Goal: Use online tool/utility: Utilize a website feature to perform a specific function

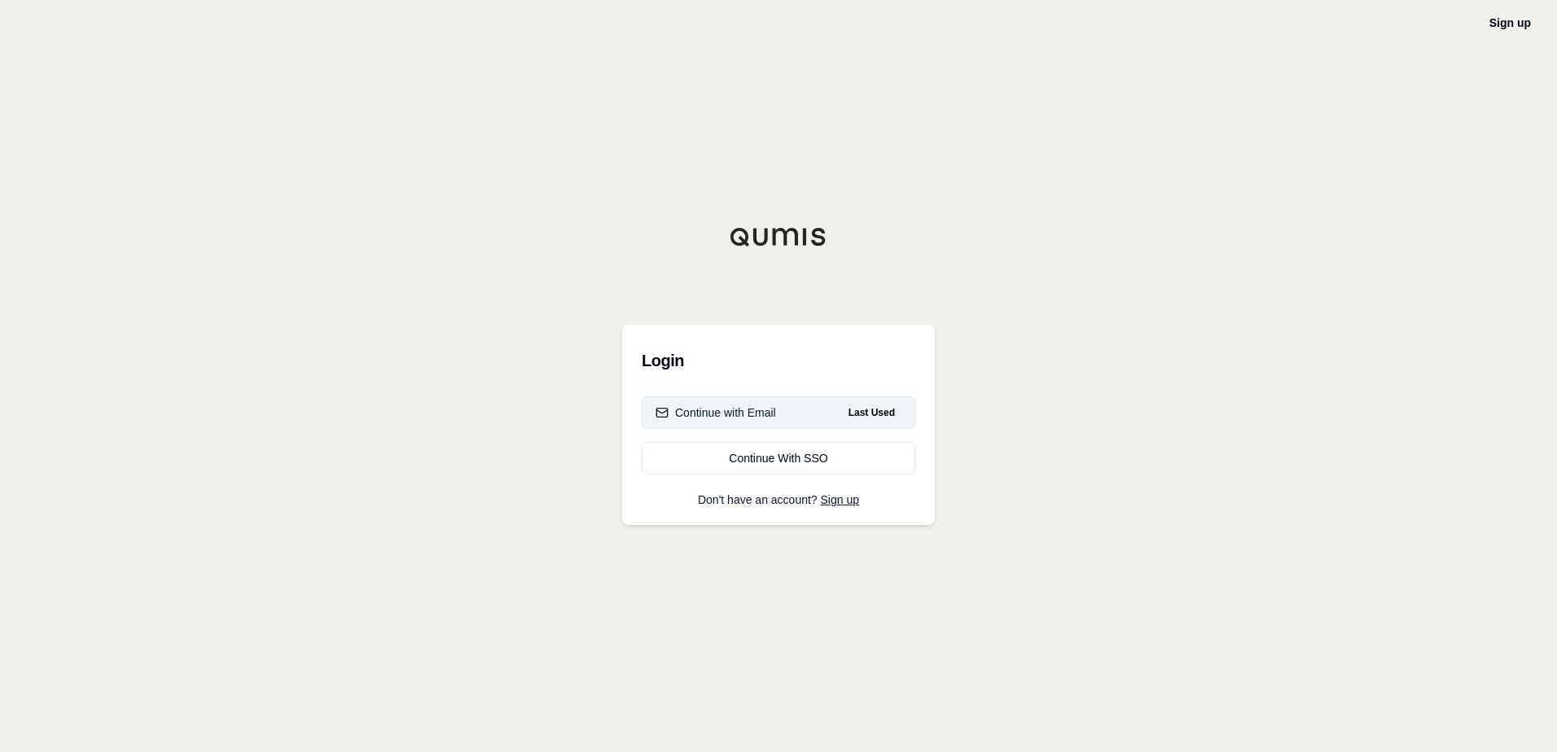
click at [744, 414] on div "Continue with Email" at bounding box center [715, 413] width 121 height 16
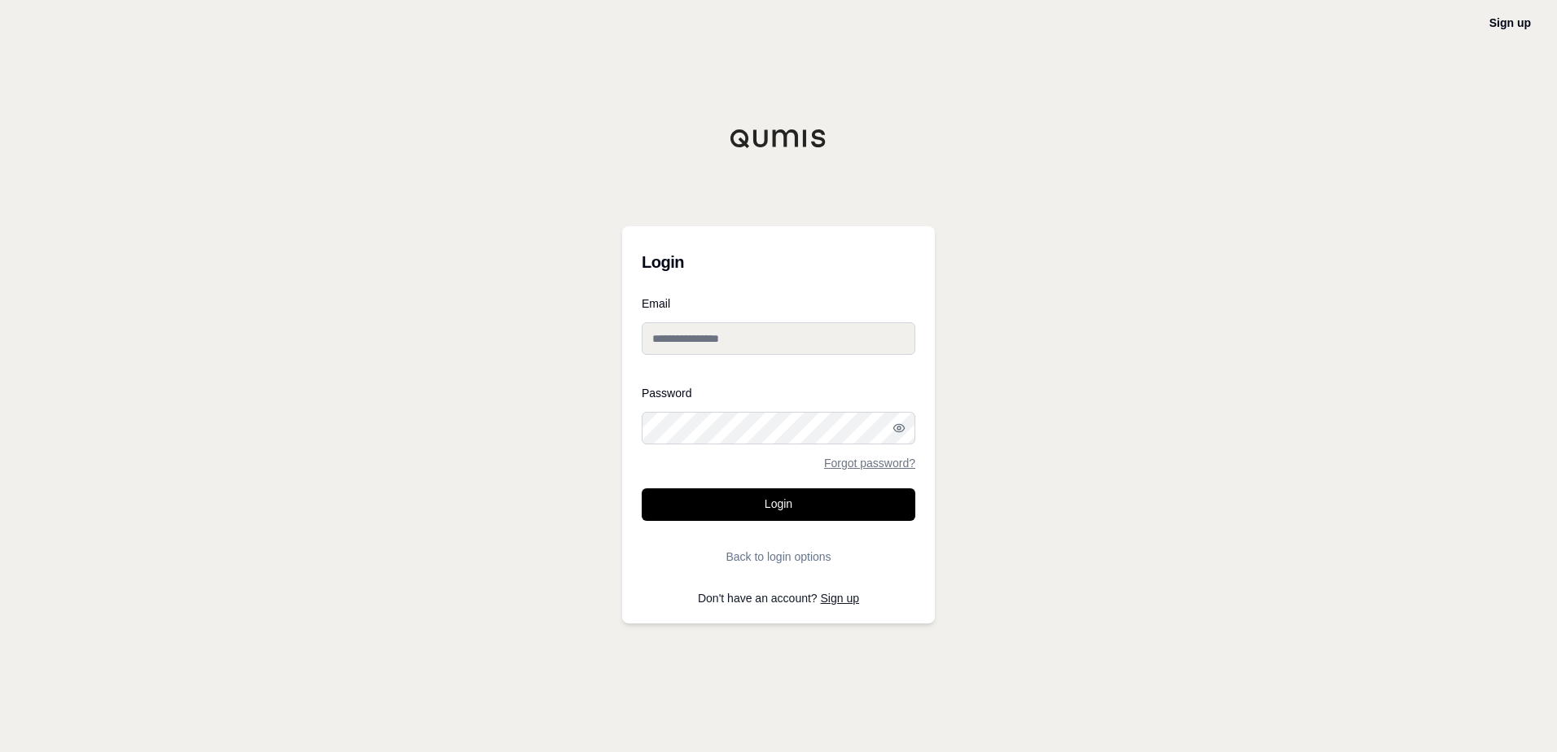
type input "**********"
click at [792, 496] on button "Login" at bounding box center [779, 505] width 274 height 33
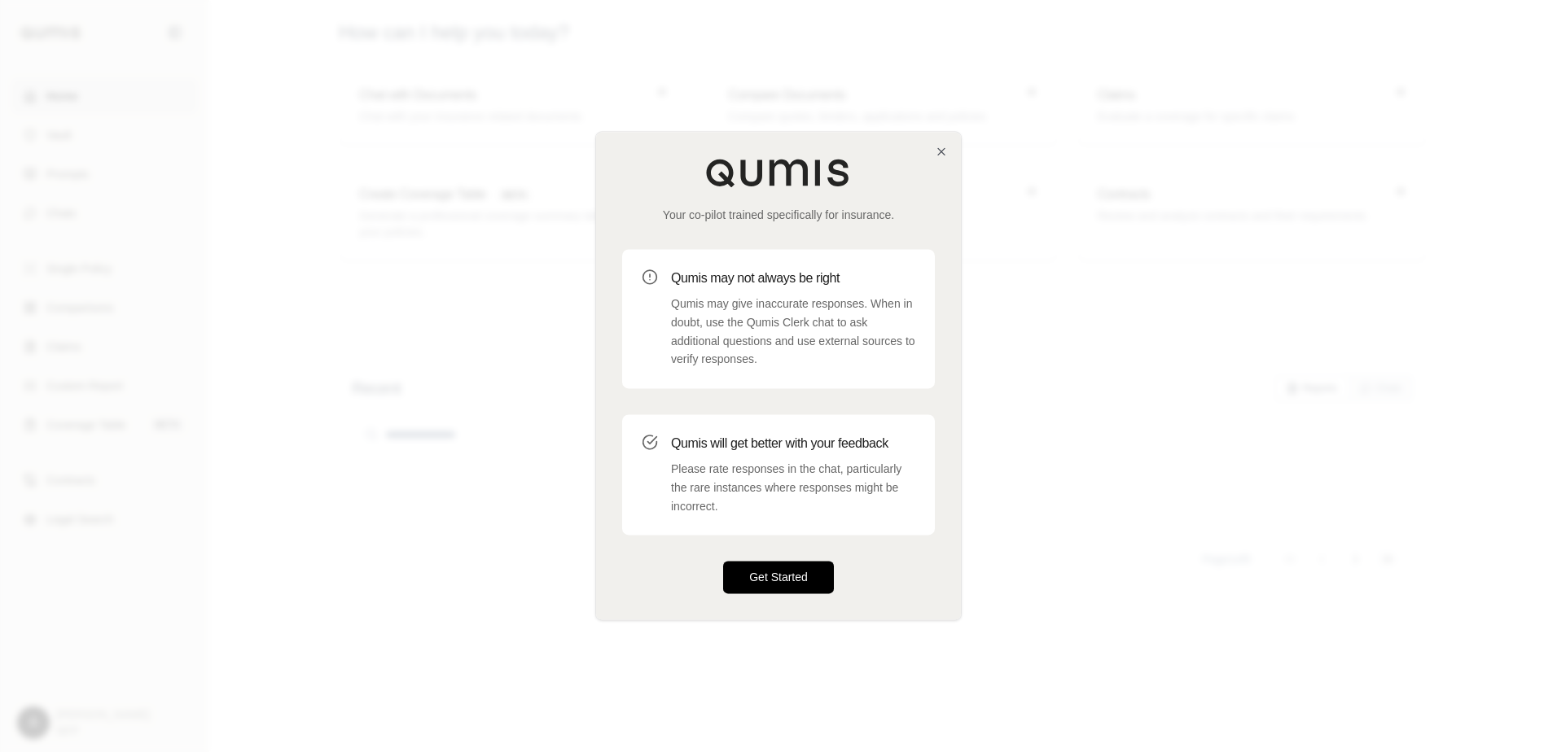
click at [797, 574] on button "Get Started" at bounding box center [778, 578] width 111 height 33
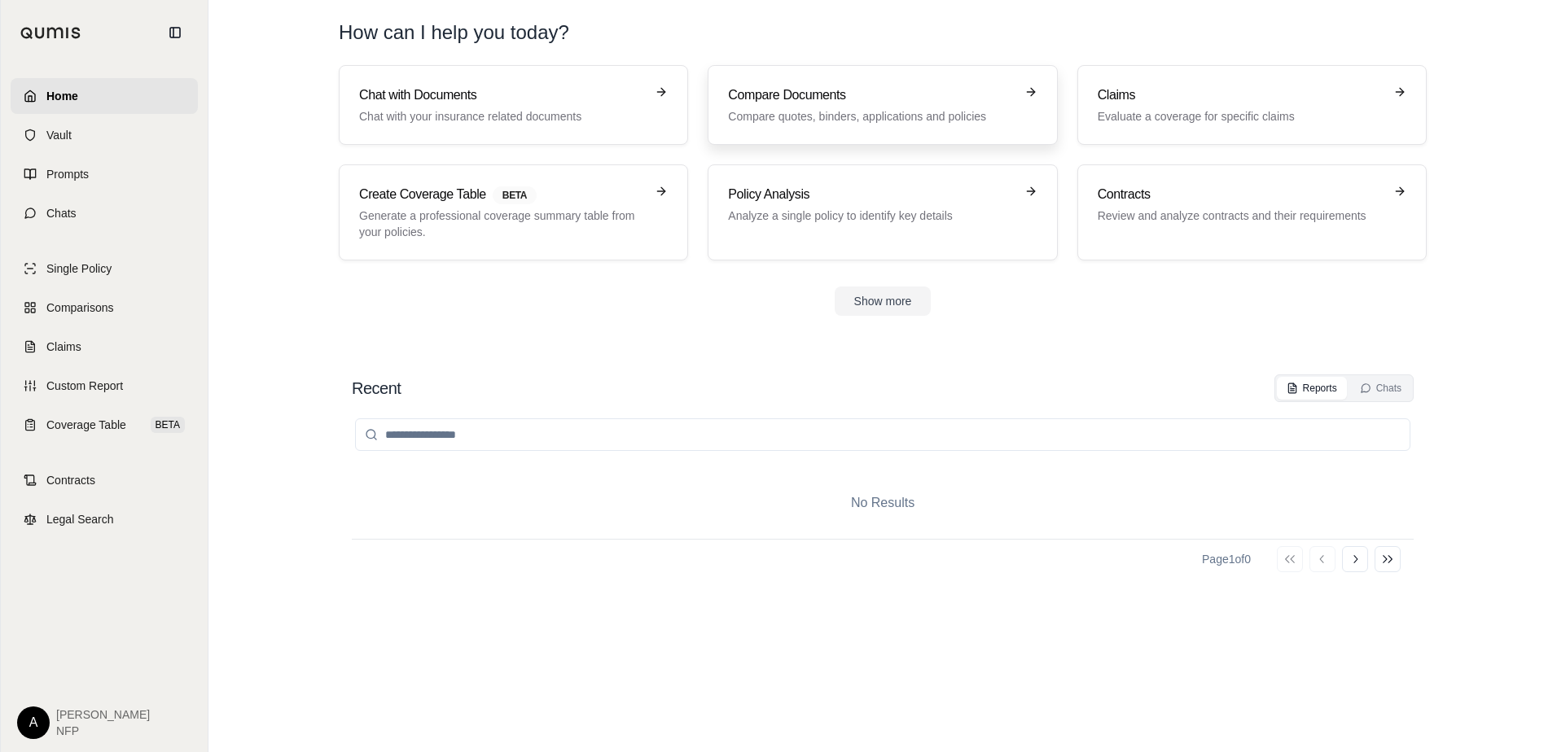
click at [884, 114] on p "Compare quotes, binders, applications and policies" at bounding box center [871, 116] width 286 height 16
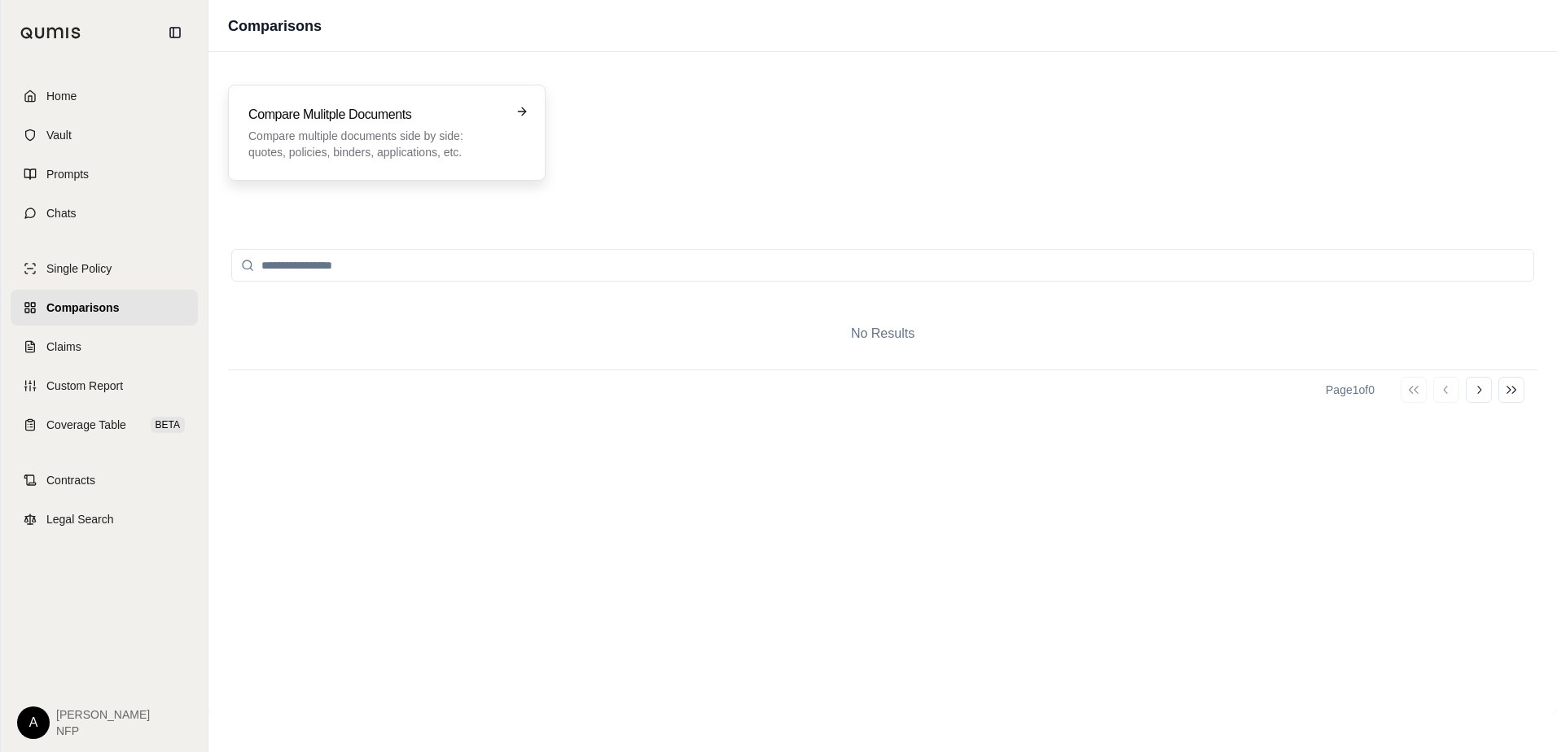
click at [513, 147] on div "Compare Mulitple Documents Compare multiple documents side by side: quotes, pol…" at bounding box center [386, 132] width 277 height 55
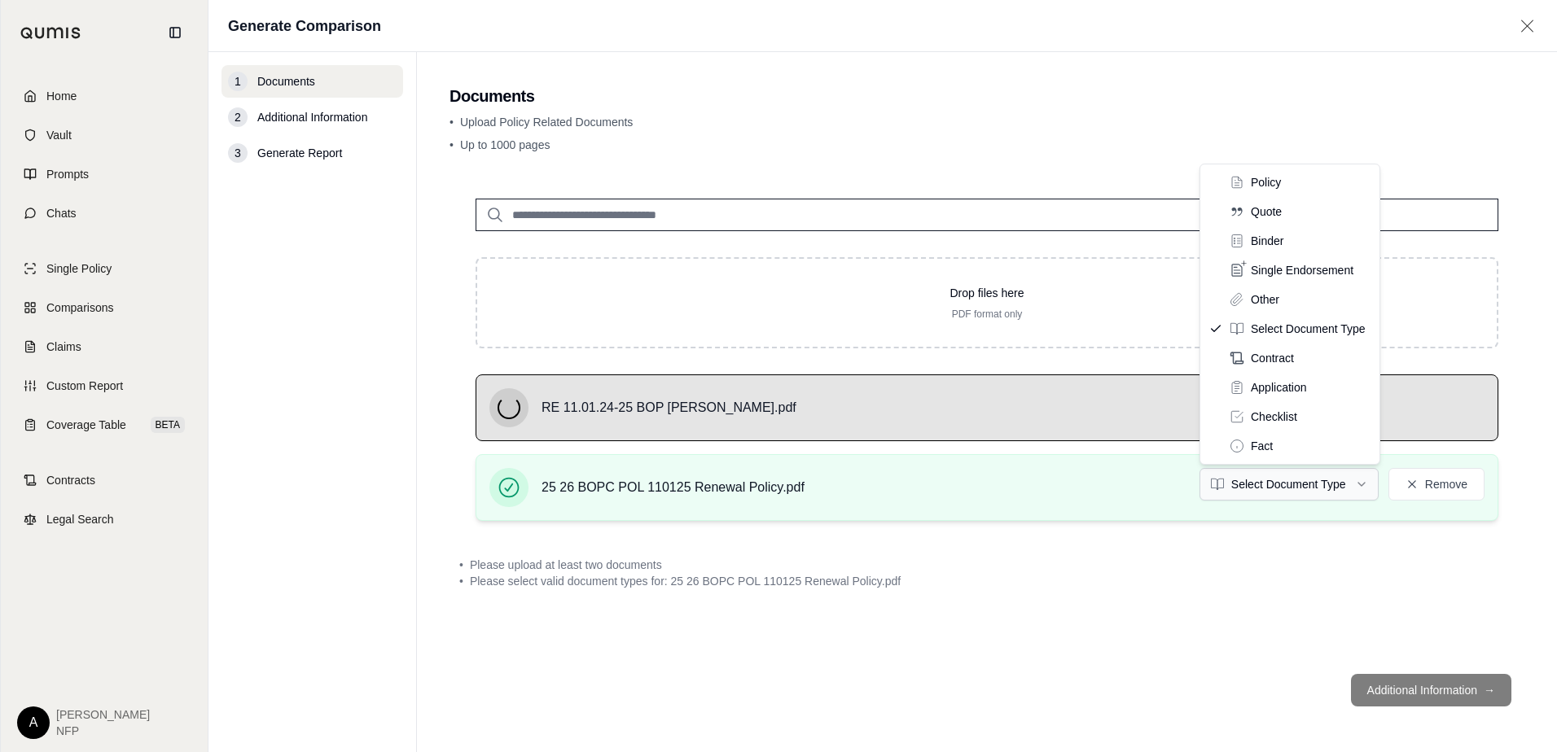
click at [1304, 495] on html "Home Vault Prompts Chats Single Policy Comparisons Claims Custom Report Coverag…" at bounding box center [778, 376] width 1557 height 752
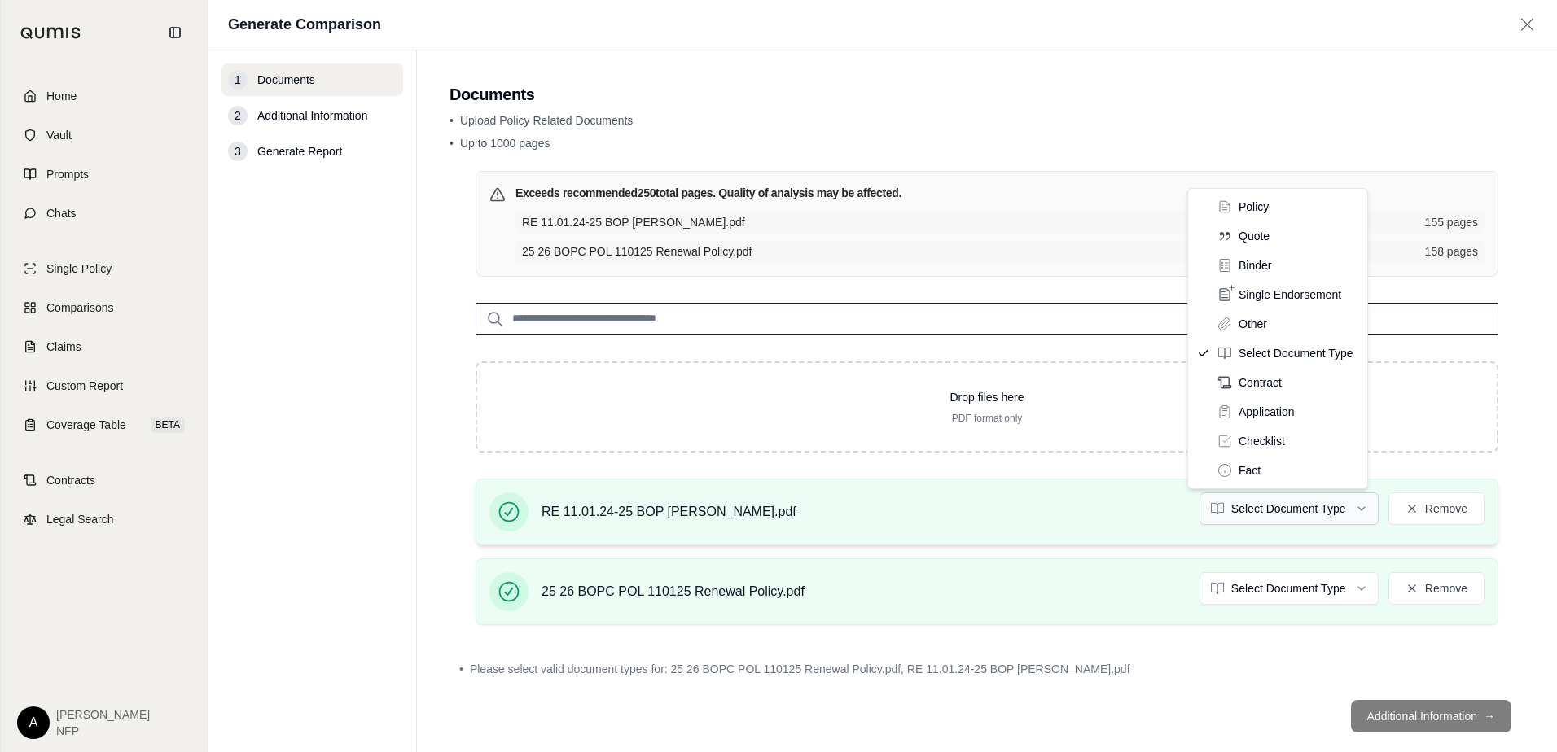
click at [1291, 520] on html "Home Vault Prompts Chats Single Policy Comparisons Claims Custom Report Coverag…" at bounding box center [778, 376] width 1557 height 752
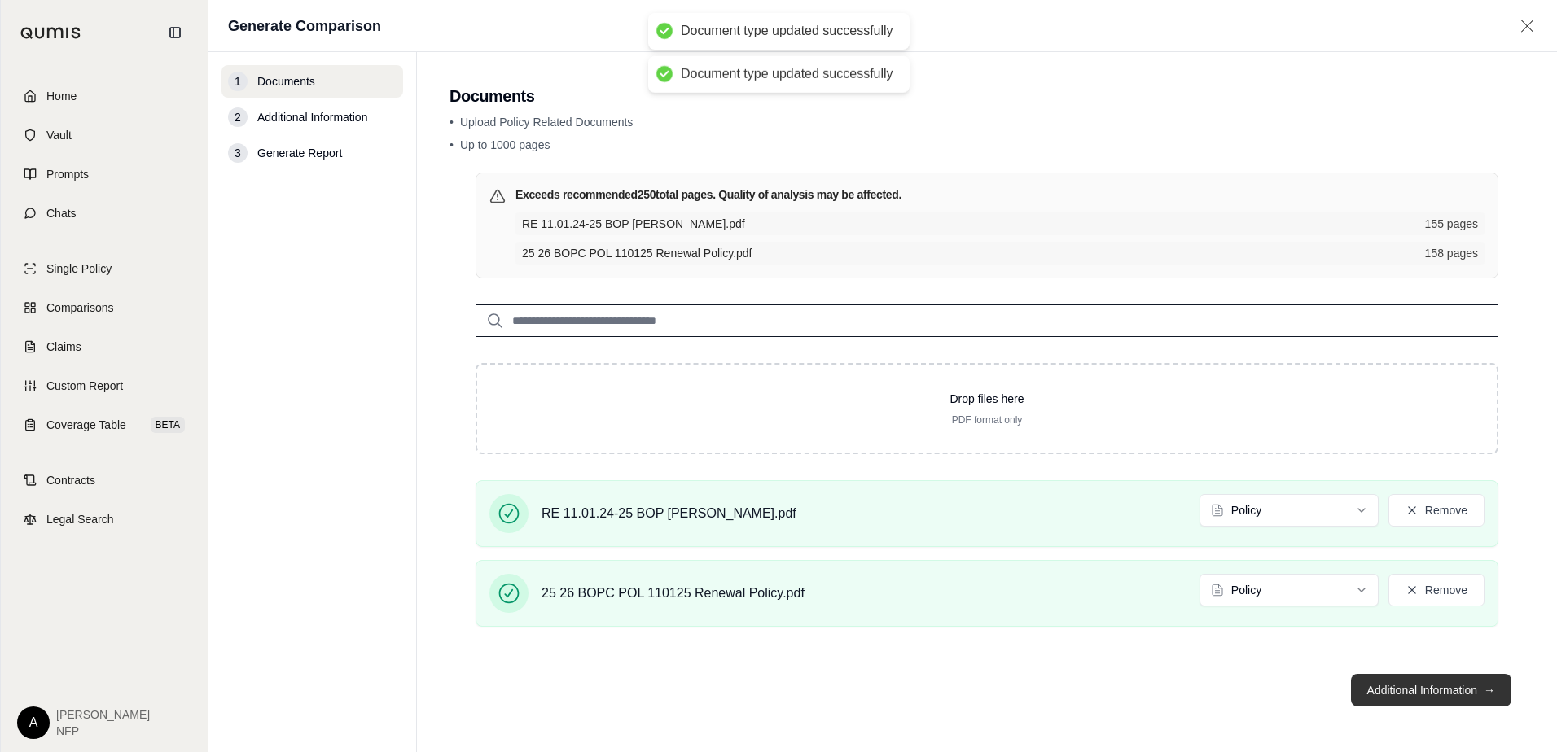
click at [1424, 689] on button "Additional Information →" at bounding box center [1431, 690] width 160 height 33
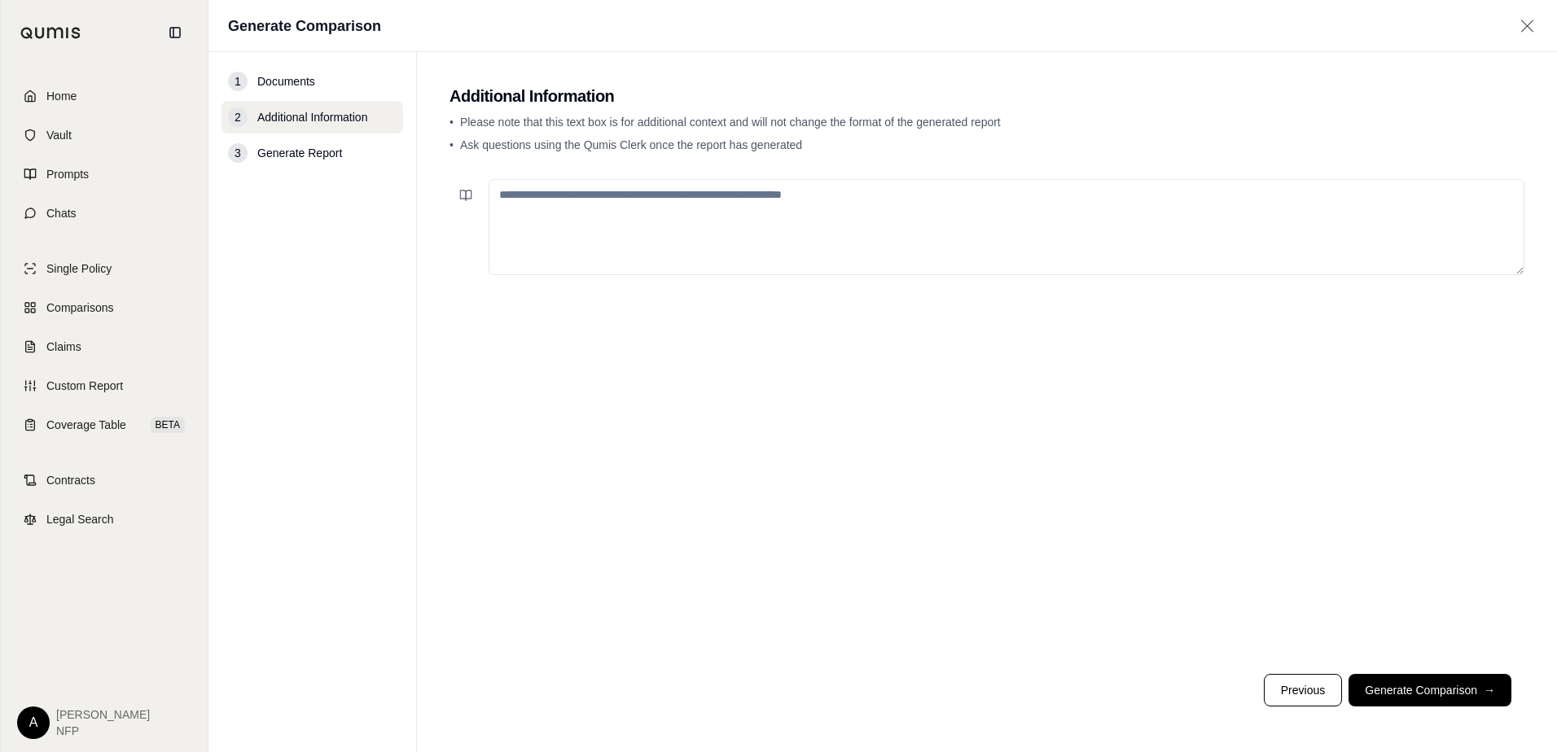
click at [1396, 693] on button "Generate Comparison →" at bounding box center [1429, 690] width 163 height 33
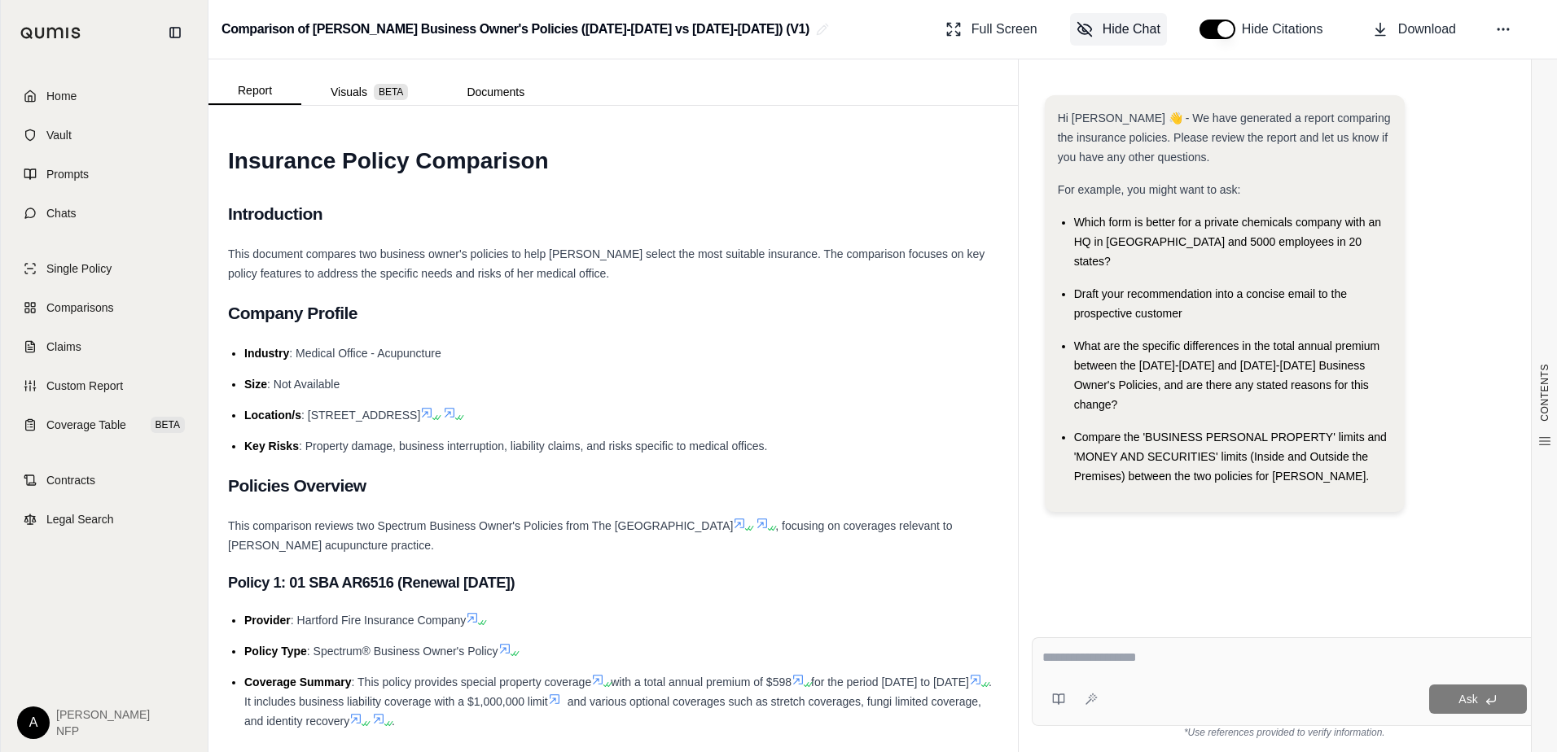
click at [1154, 33] on span "Hide Chat" at bounding box center [1131, 30] width 58 height 20
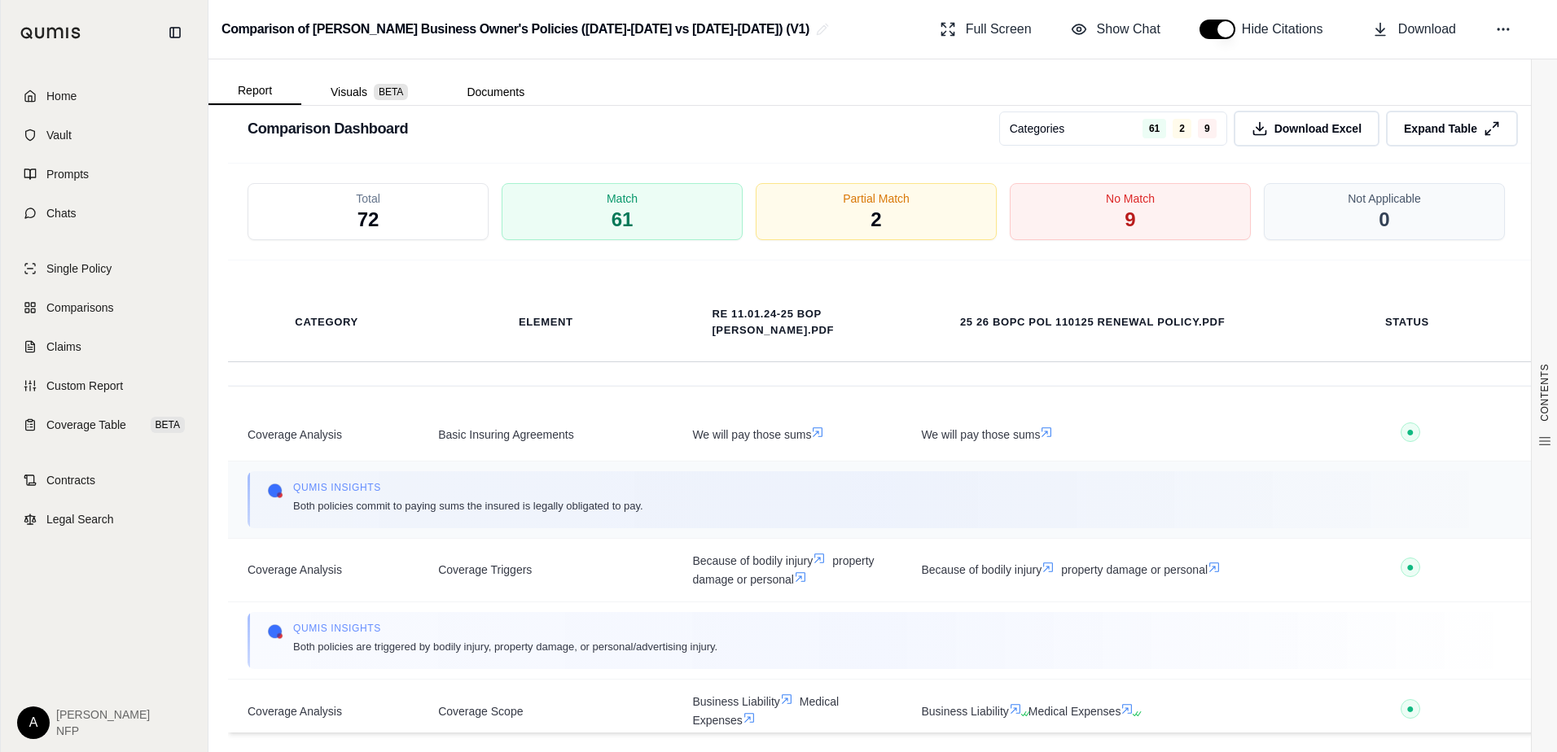
scroll to position [3434, 0]
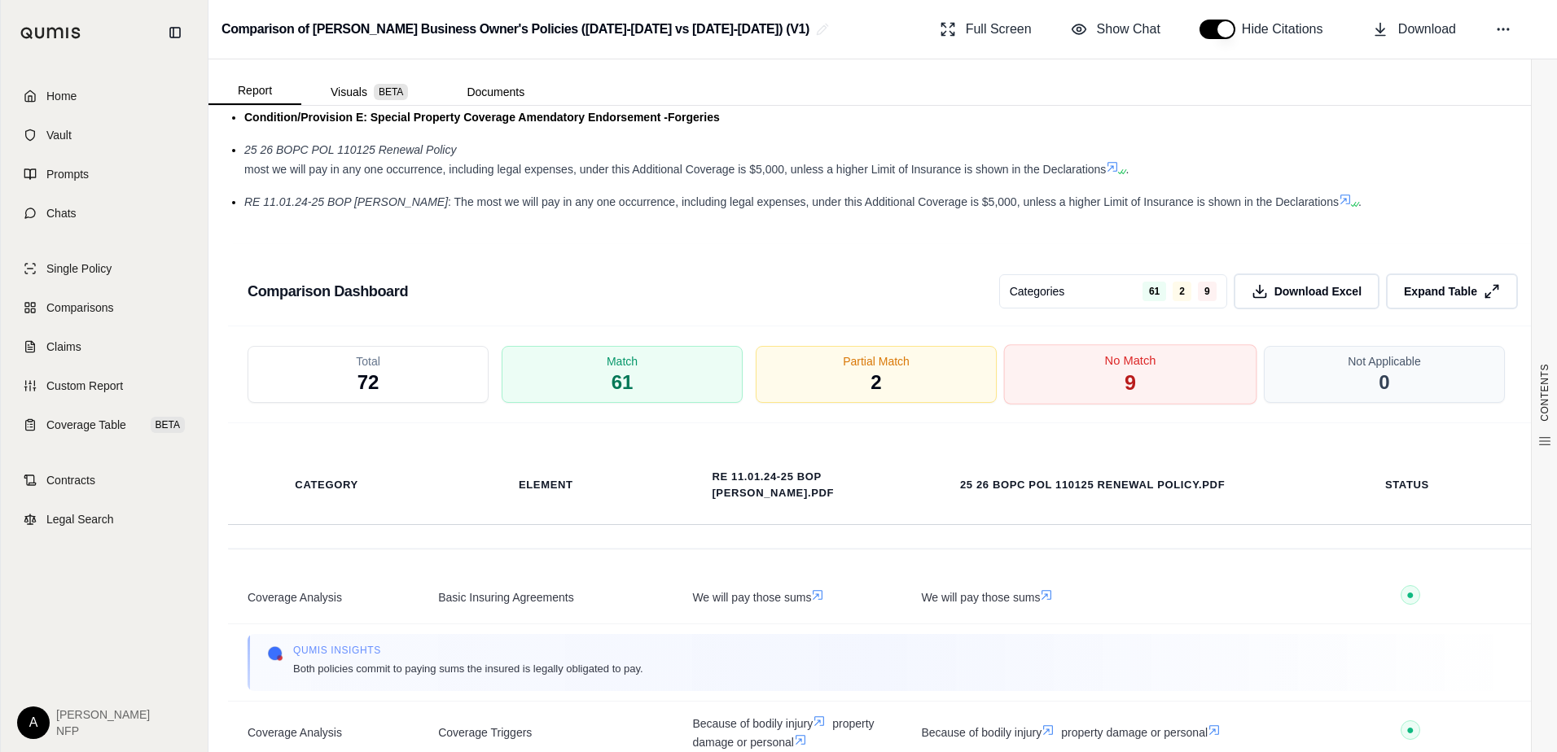
click at [1154, 349] on div "No Match 9" at bounding box center [1130, 374] width 253 height 60
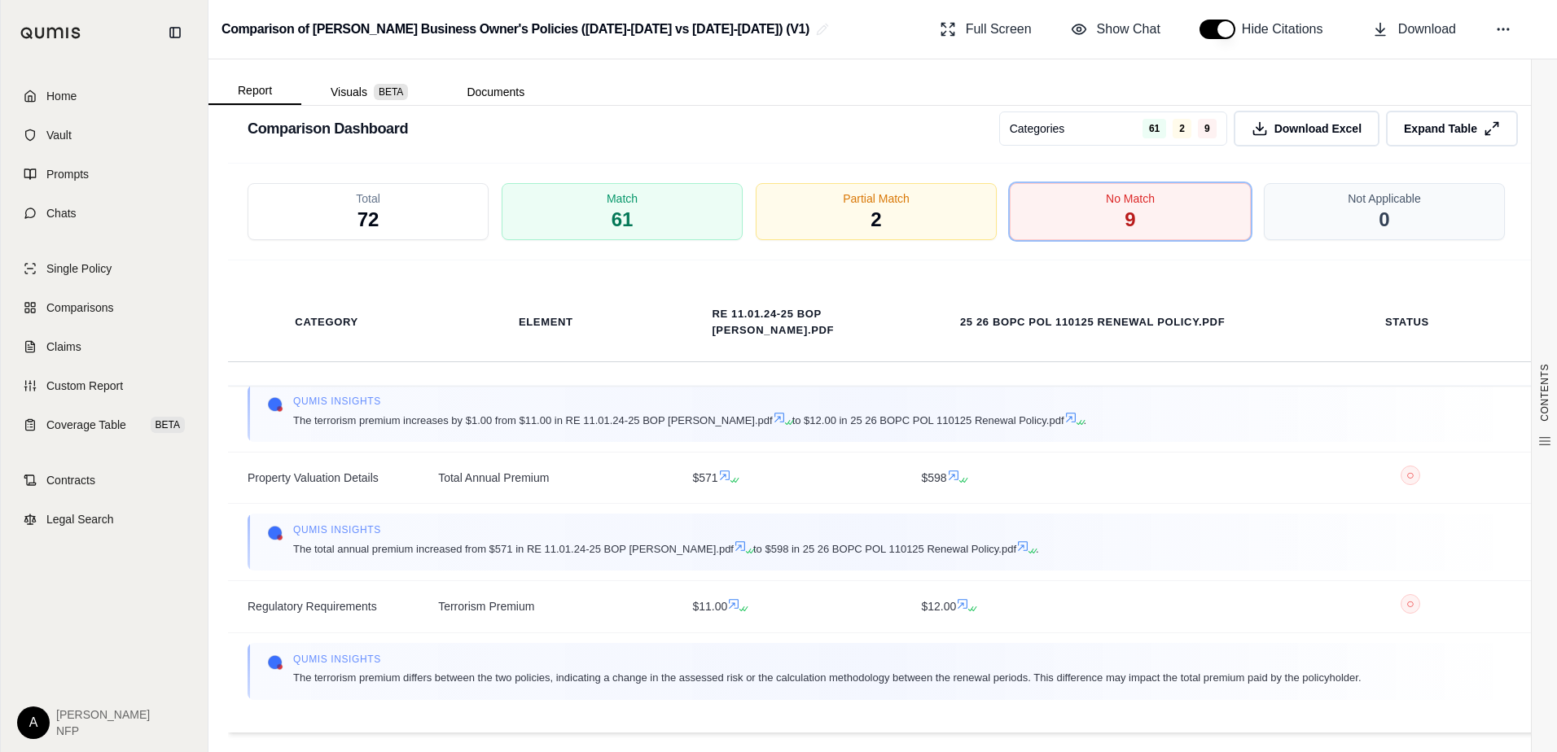
scroll to position [1306, 0]
click at [945, 204] on div "Partial Match 2" at bounding box center [876, 212] width 253 height 60
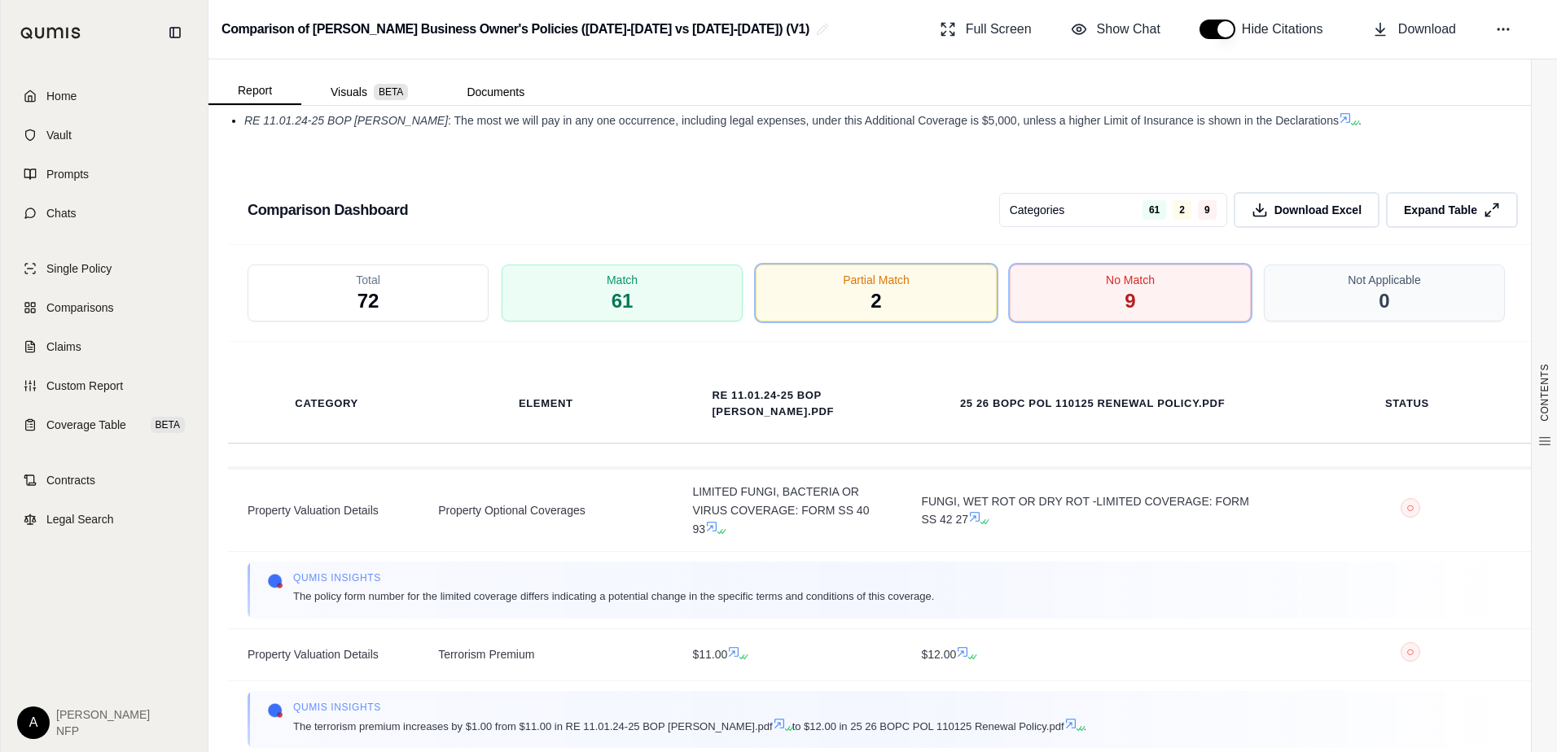
scroll to position [1384, 0]
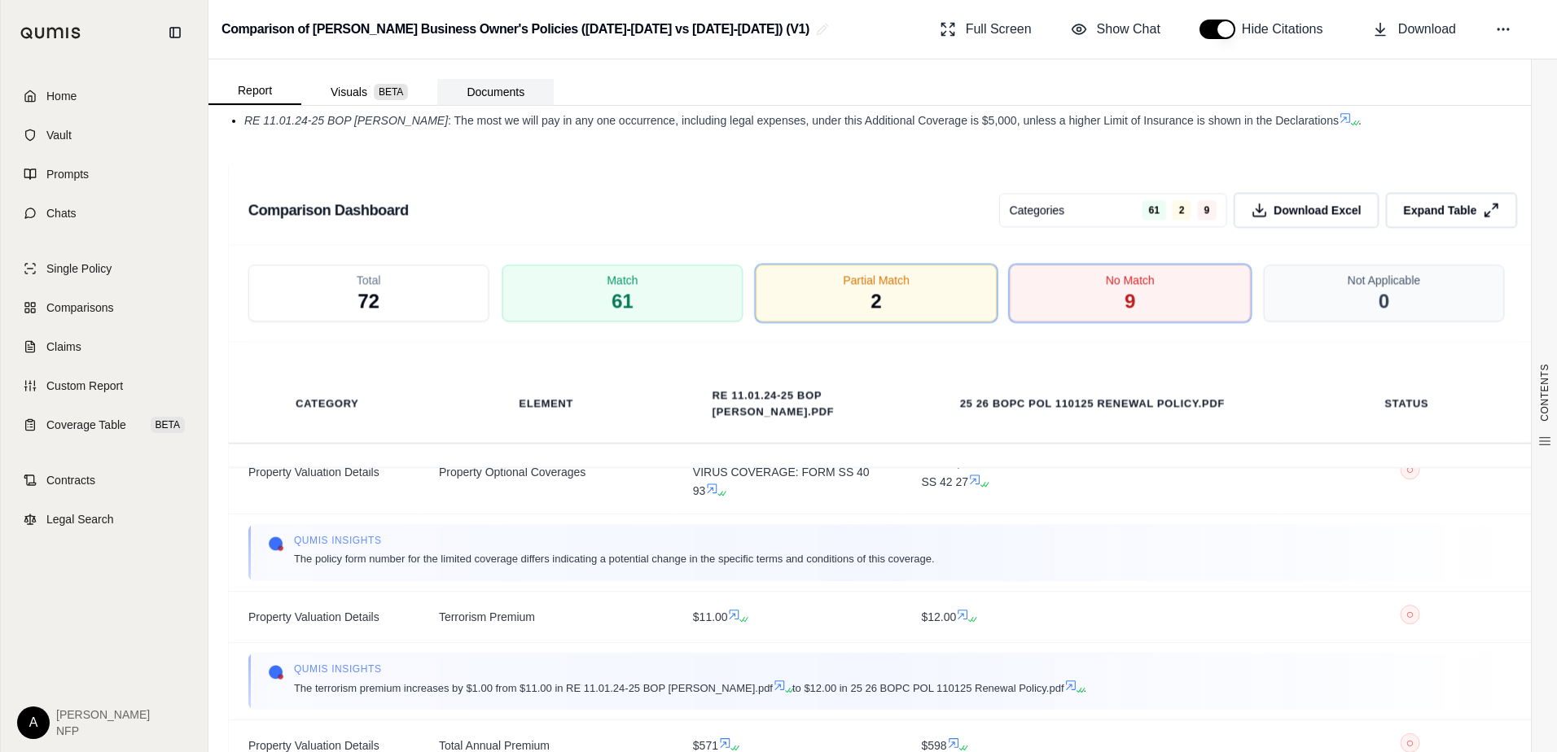
click at [500, 85] on button "Documents" at bounding box center [495, 92] width 116 height 26
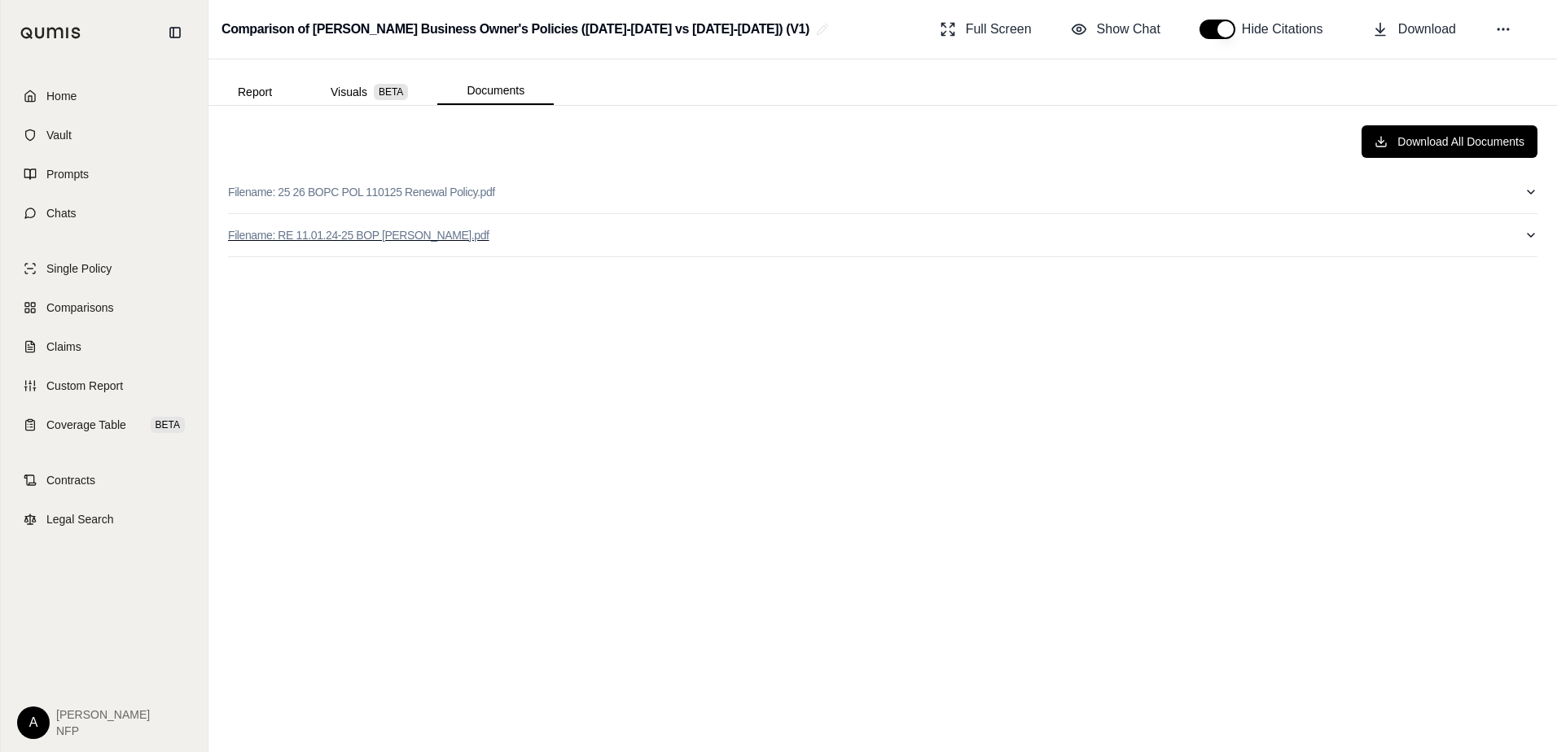
click at [341, 232] on p "Filename: RE 11.01.24-25 BOP [PERSON_NAME].pdf" at bounding box center [358, 235] width 261 height 16
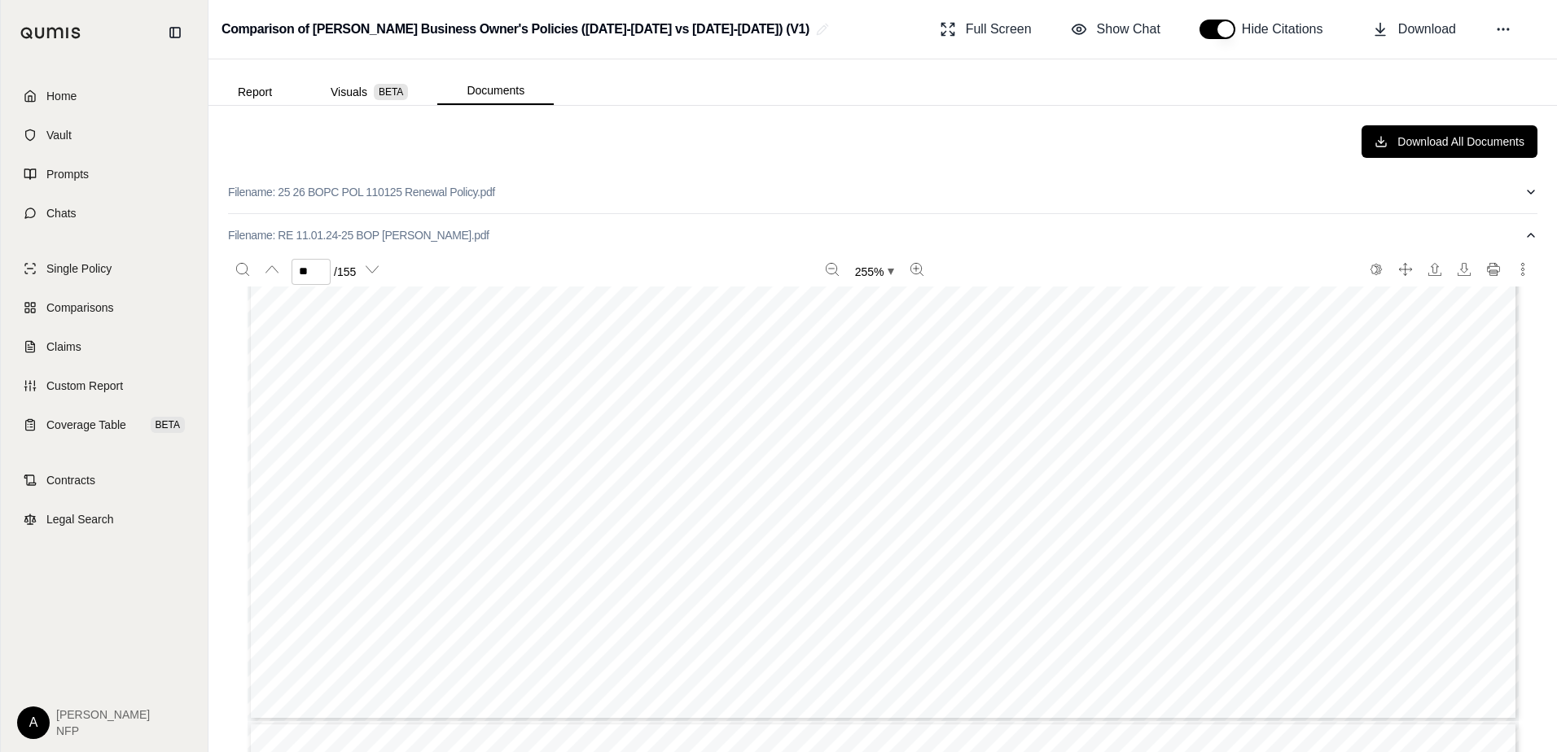
type input "**"
click at [62, 99] on span "Home" at bounding box center [61, 96] width 30 height 16
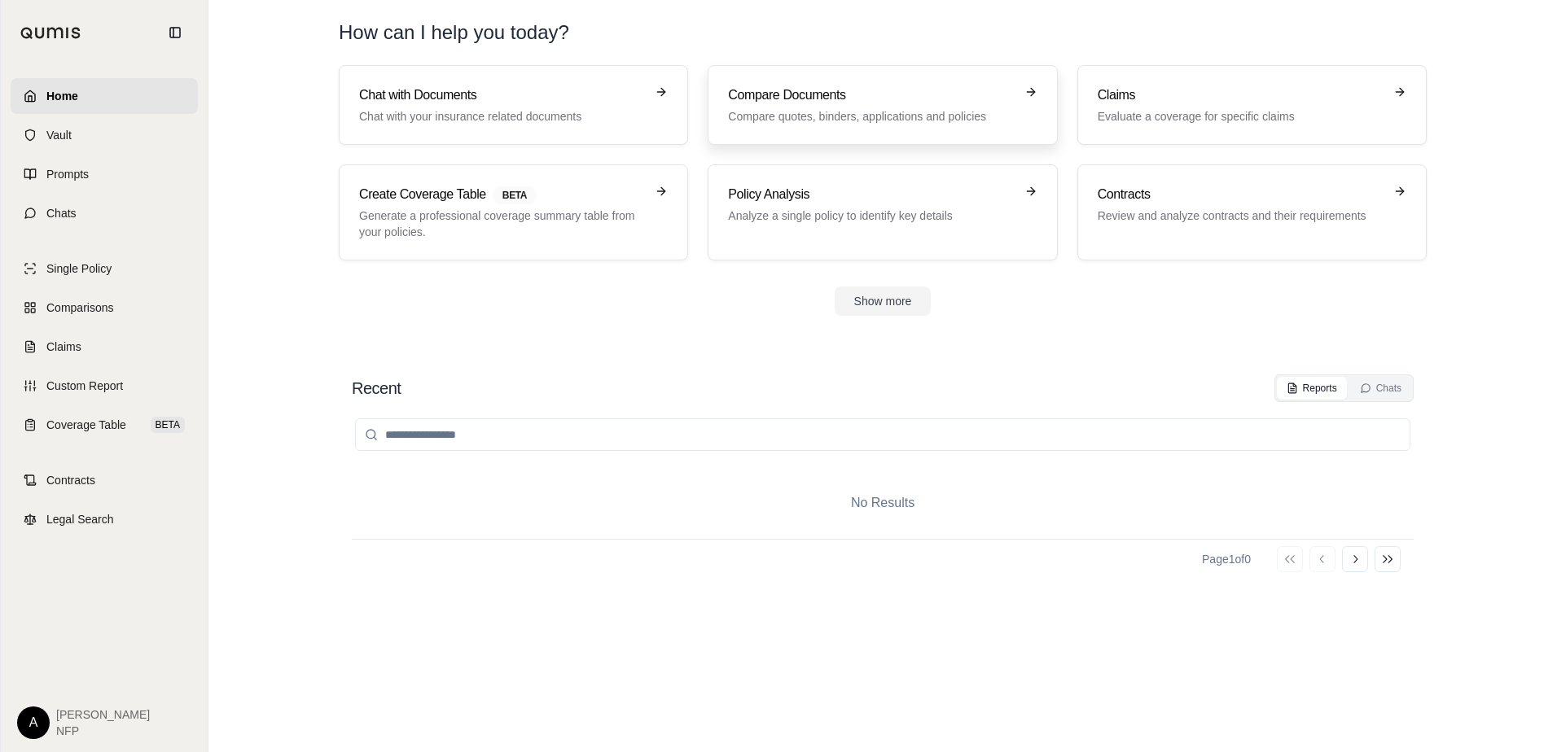
click at [846, 114] on p "Compare quotes, binders, applications and policies" at bounding box center [871, 116] width 286 height 16
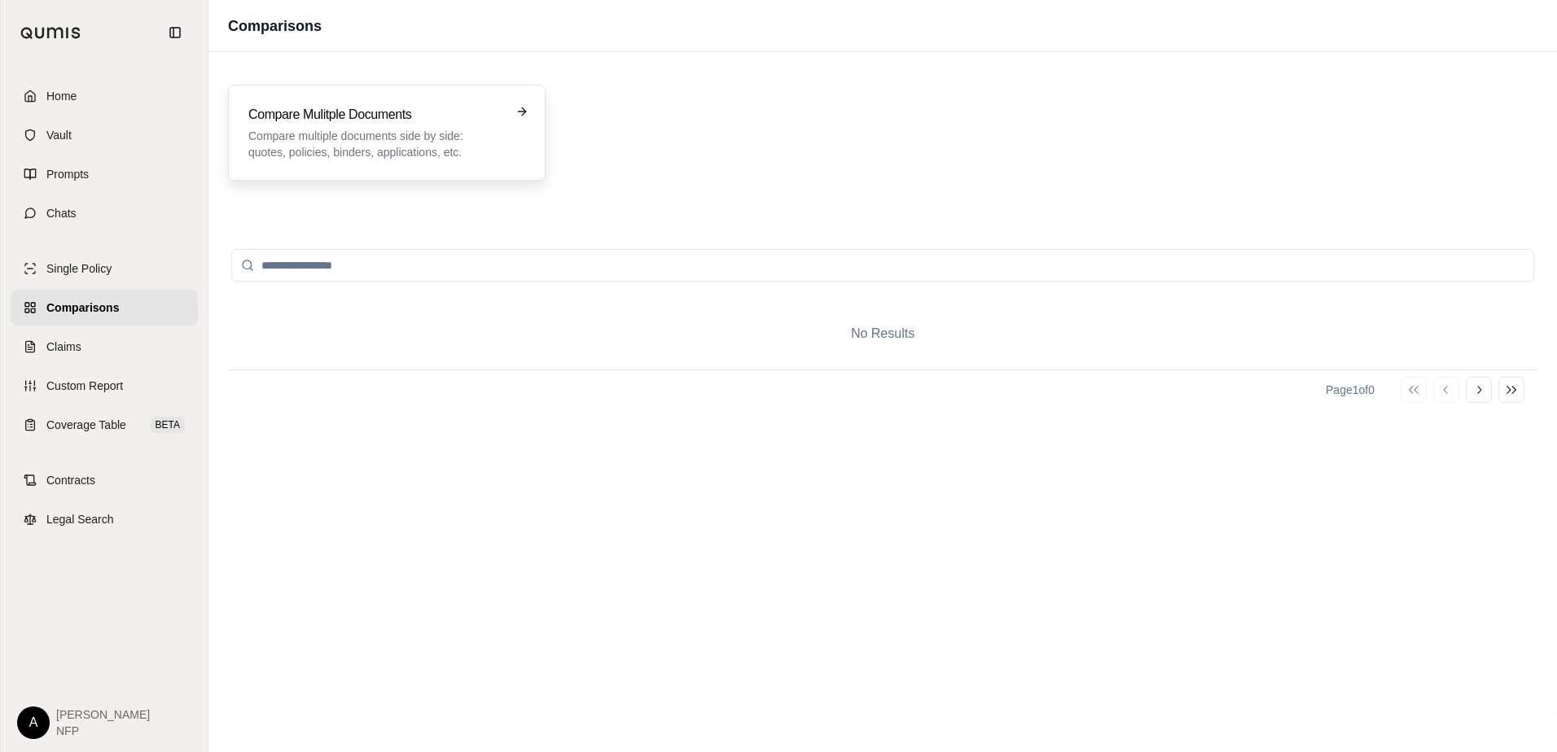
click at [324, 137] on p "Compare multiple documents side by side: quotes, policies, binders, application…" at bounding box center [375, 144] width 254 height 33
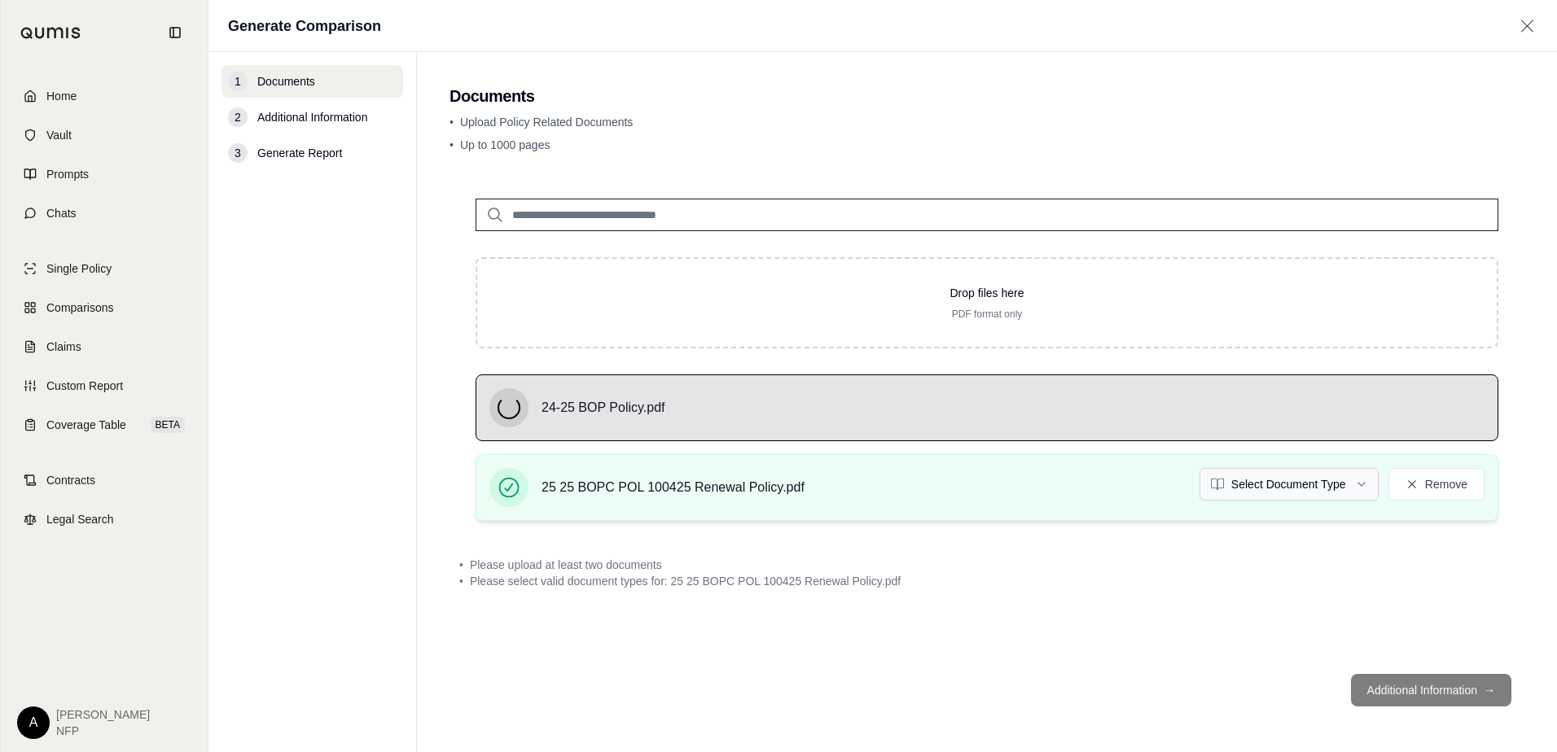
click at [1298, 488] on html "Home Vault Prompts Chats Single Policy Comparisons Claims Custom Report Coverag…" at bounding box center [778, 376] width 1557 height 752
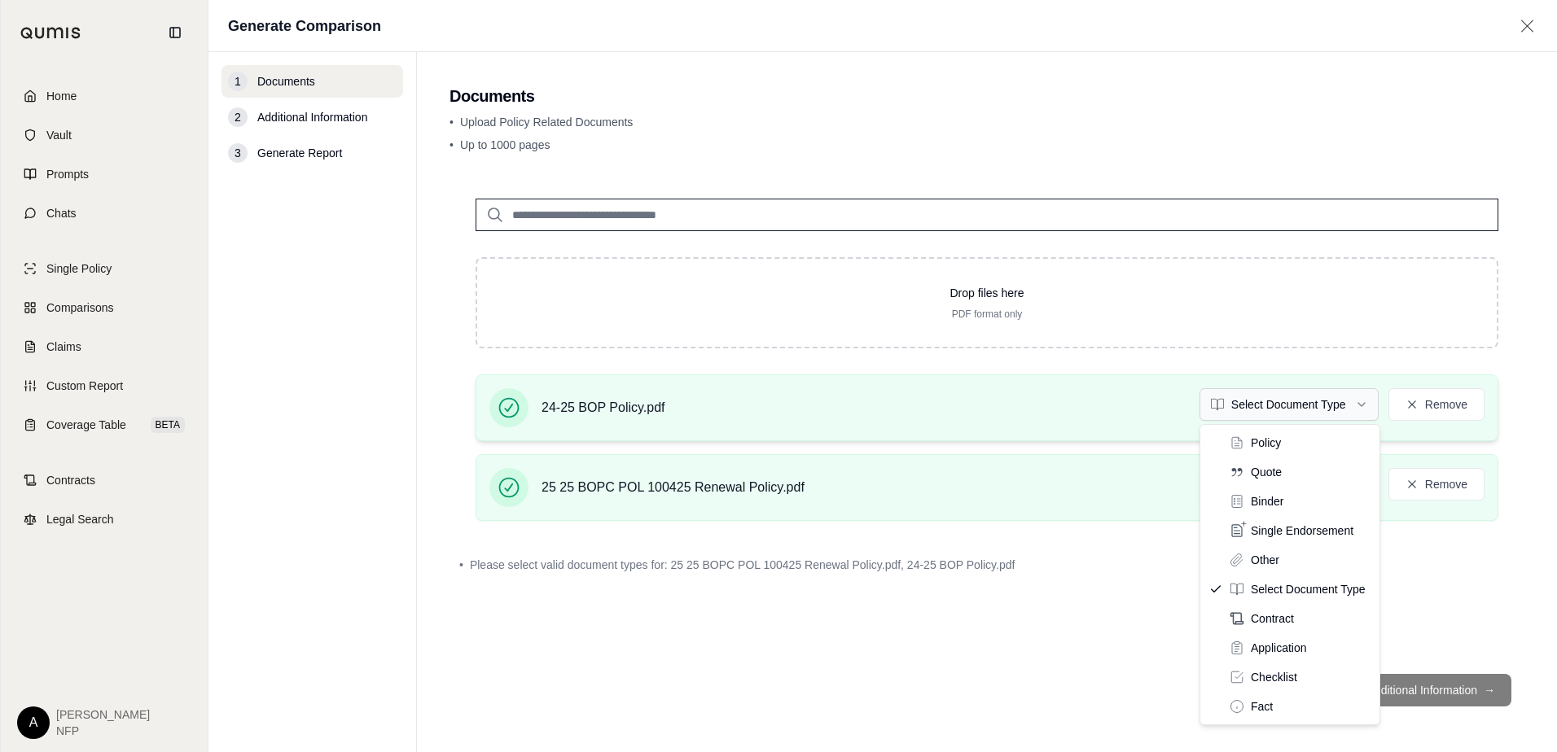
click at [1303, 399] on html "Home Vault Prompts Chats Single Policy Comparisons Claims Custom Report Coverag…" at bounding box center [778, 376] width 1557 height 752
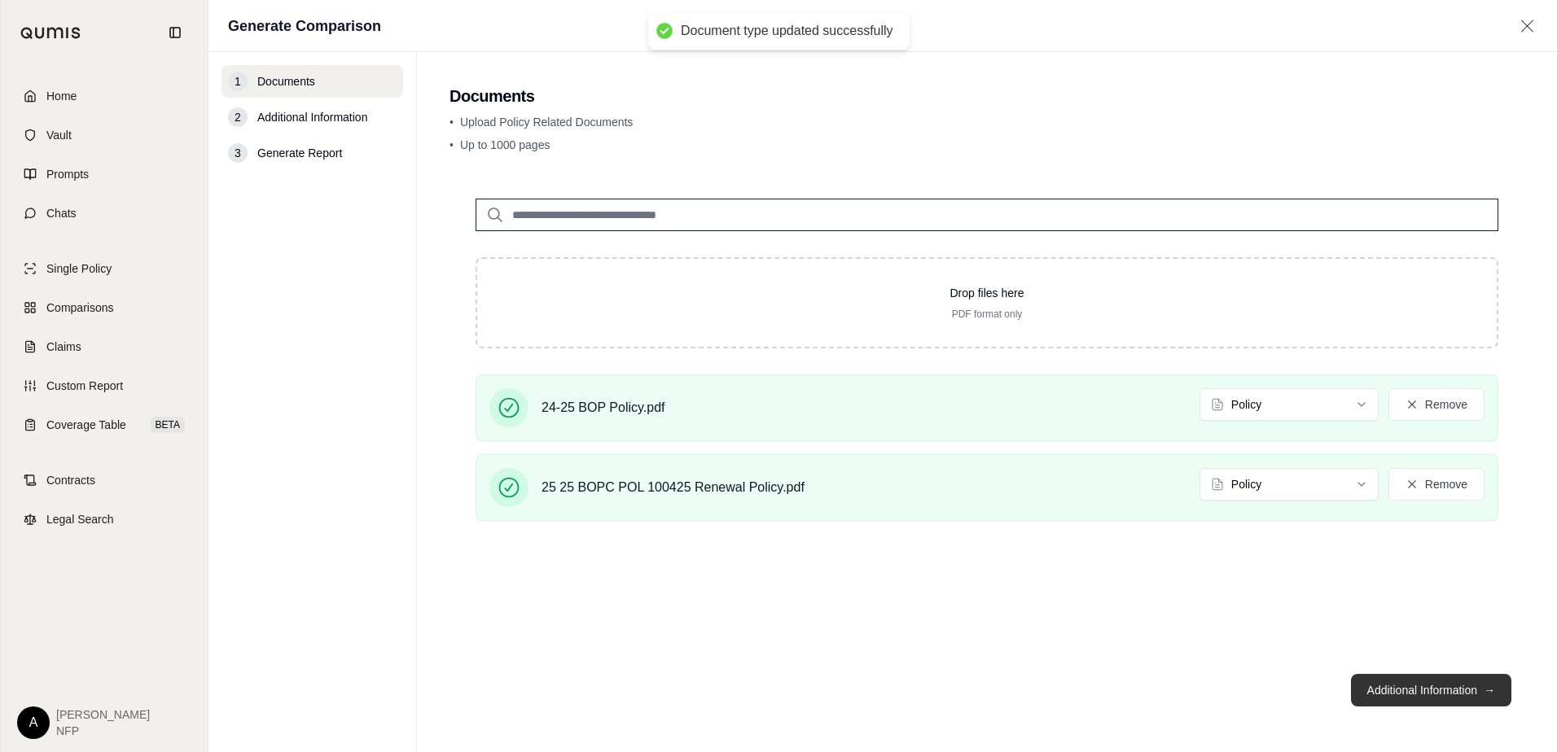
click at [1429, 696] on button "Additional Information →" at bounding box center [1431, 690] width 160 height 33
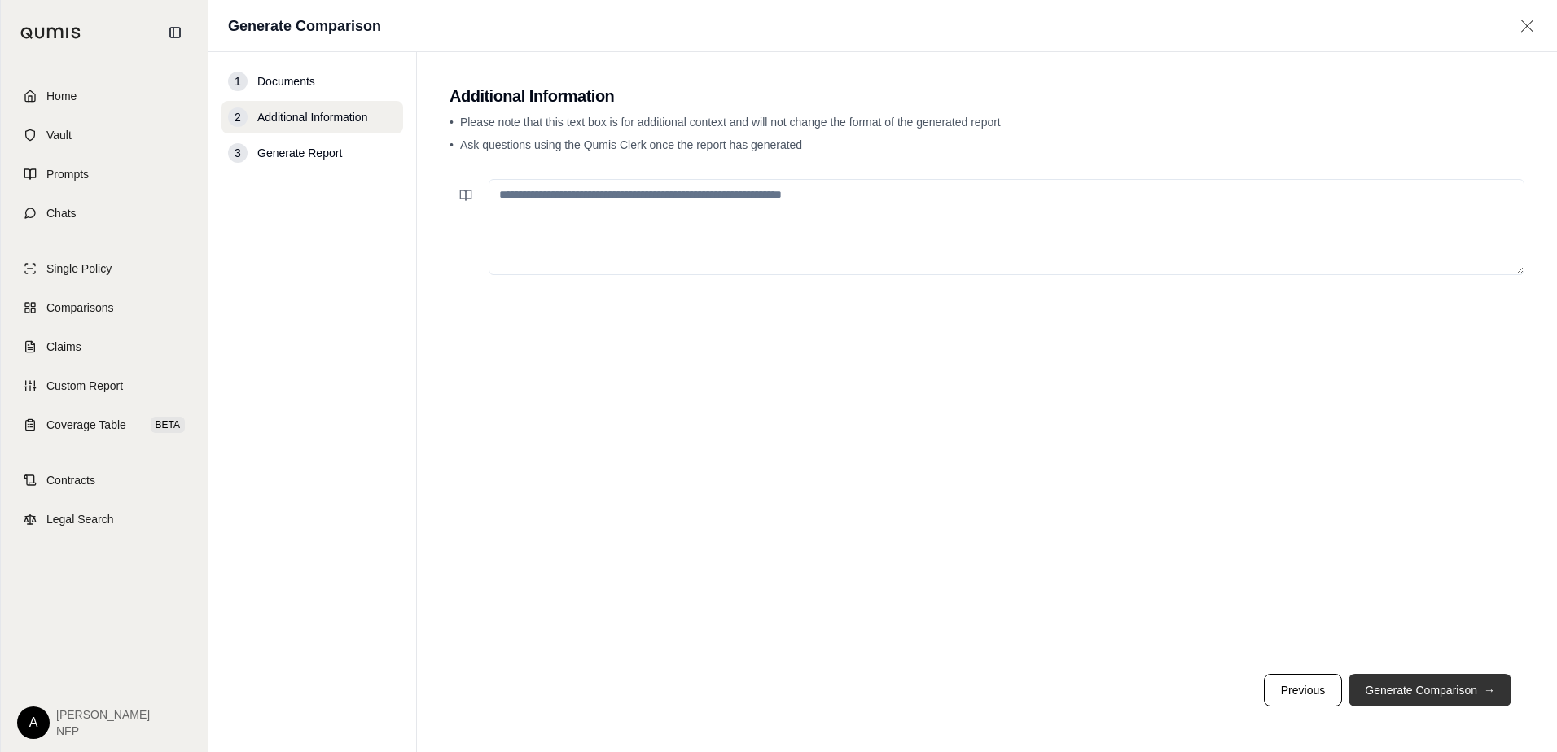
click at [1381, 687] on button "Generate Comparison →" at bounding box center [1429, 690] width 163 height 33
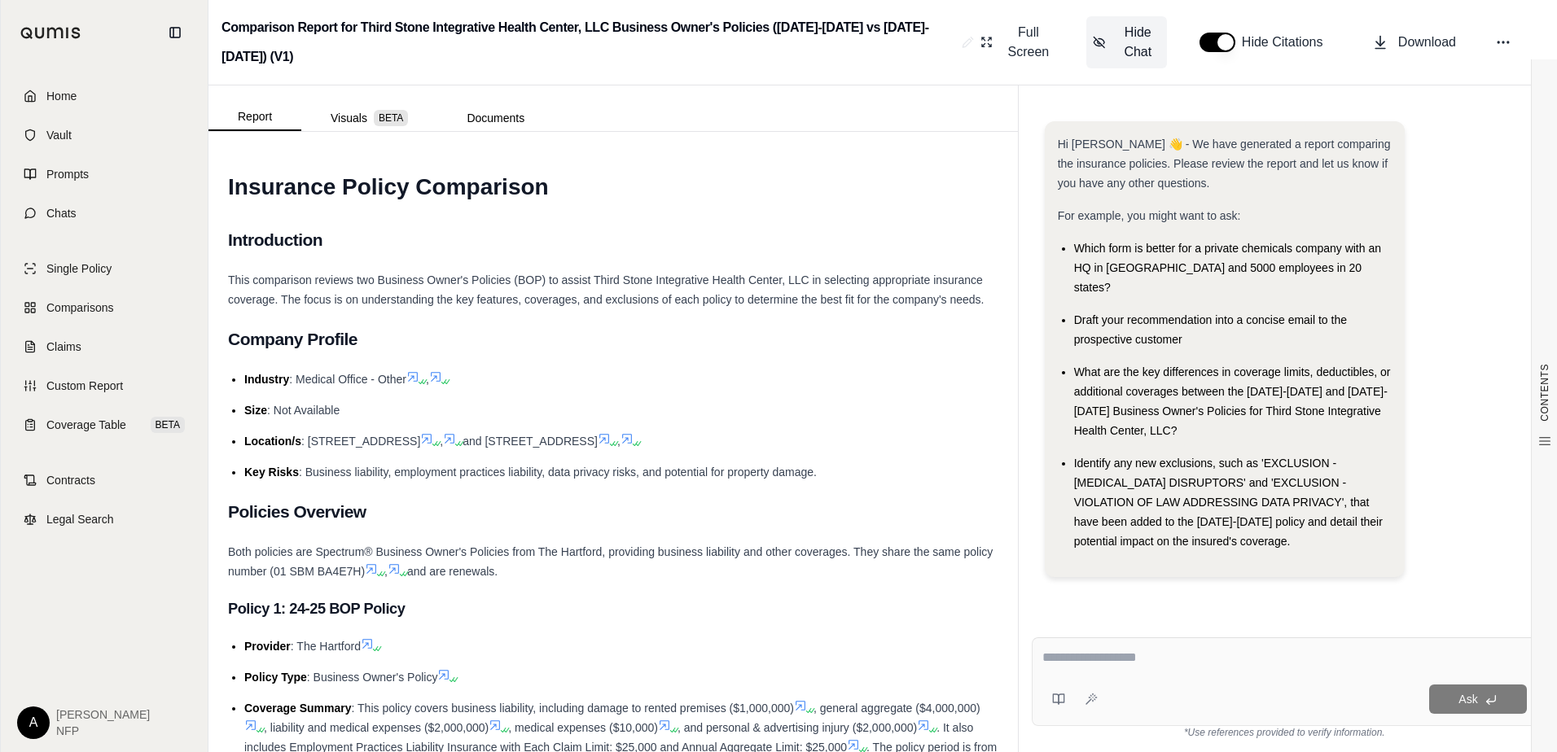
click at [1120, 41] on span "Hide Chat" at bounding box center [1138, 42] width 45 height 39
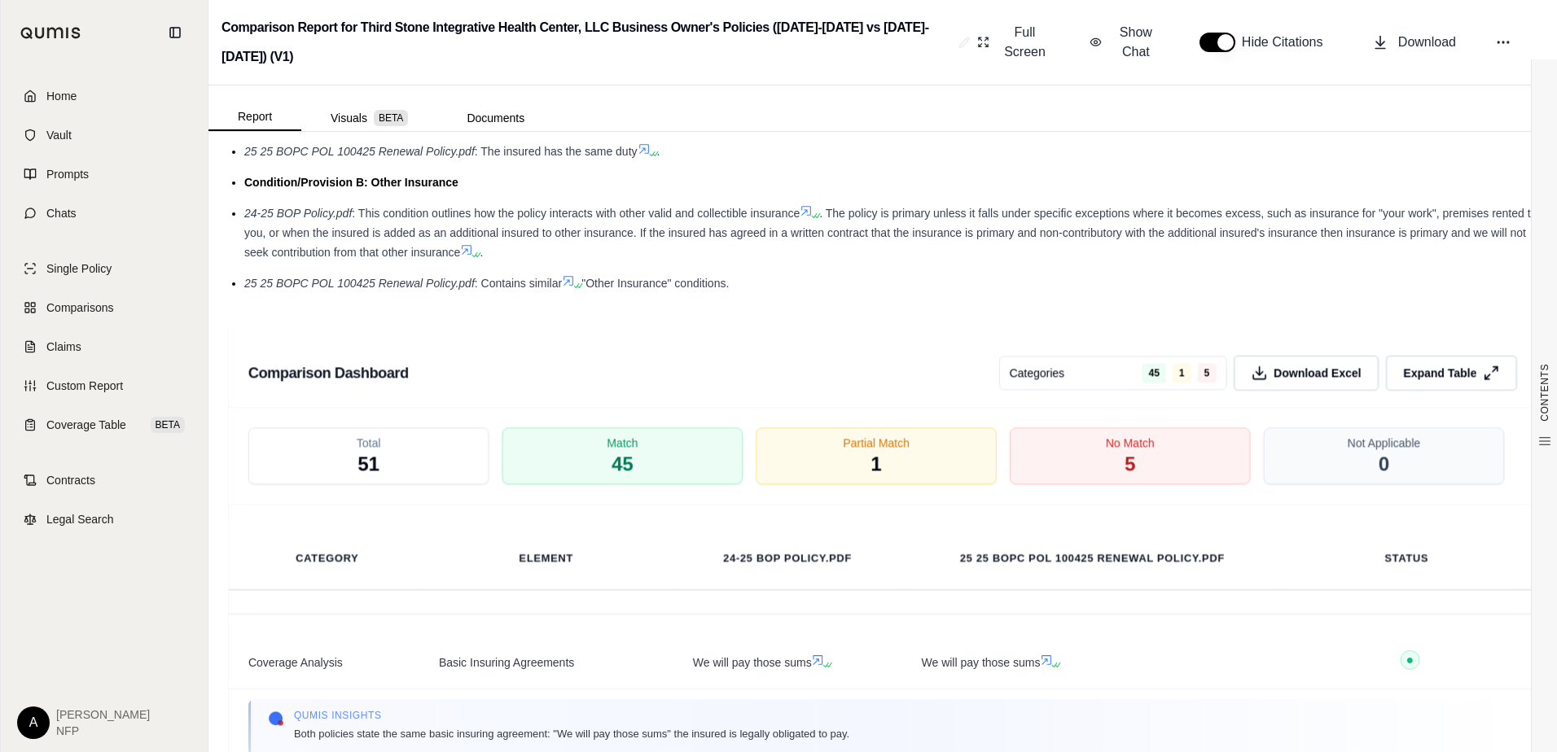
scroll to position [2481, 0]
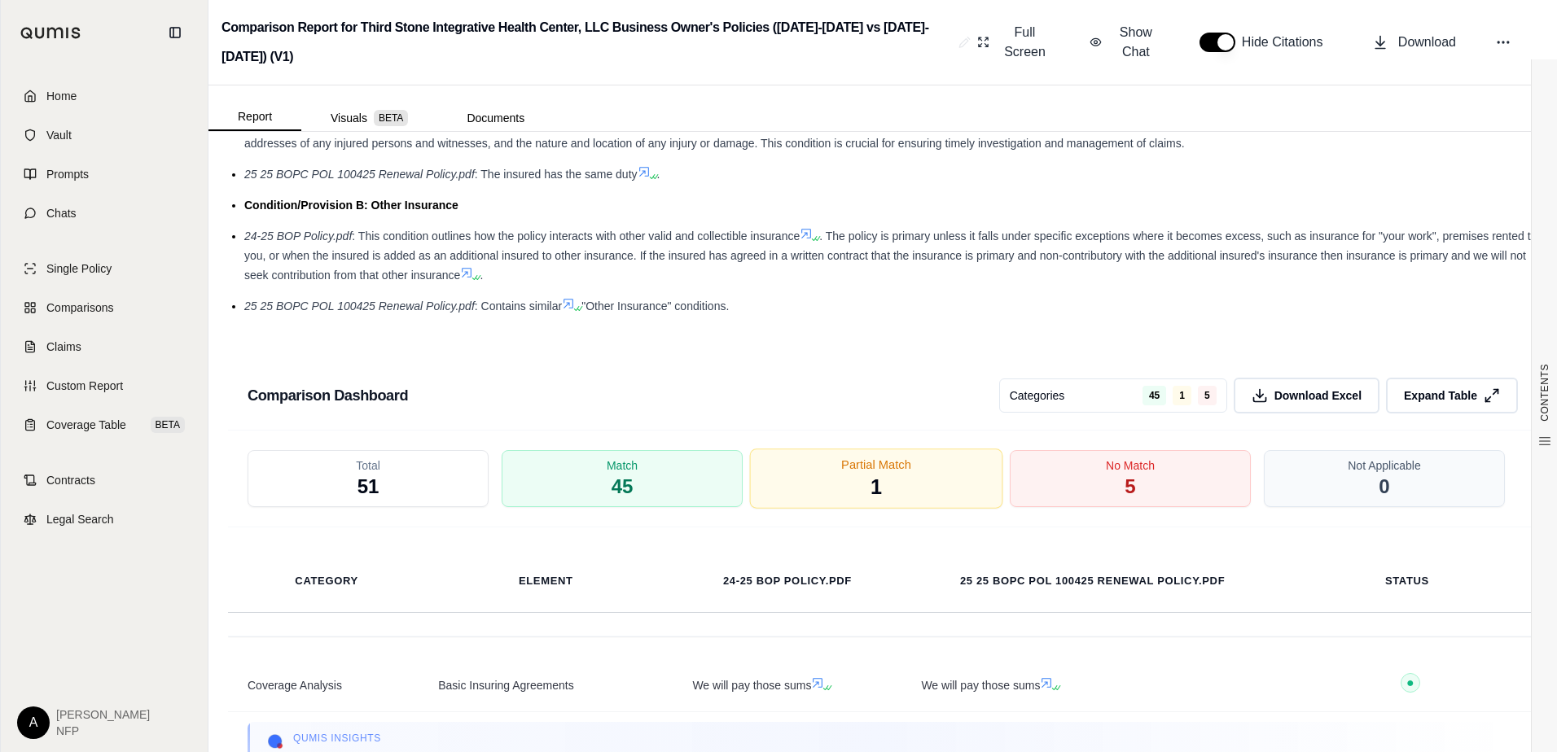
click at [945, 509] on div "Partial Match 1" at bounding box center [876, 479] width 253 height 60
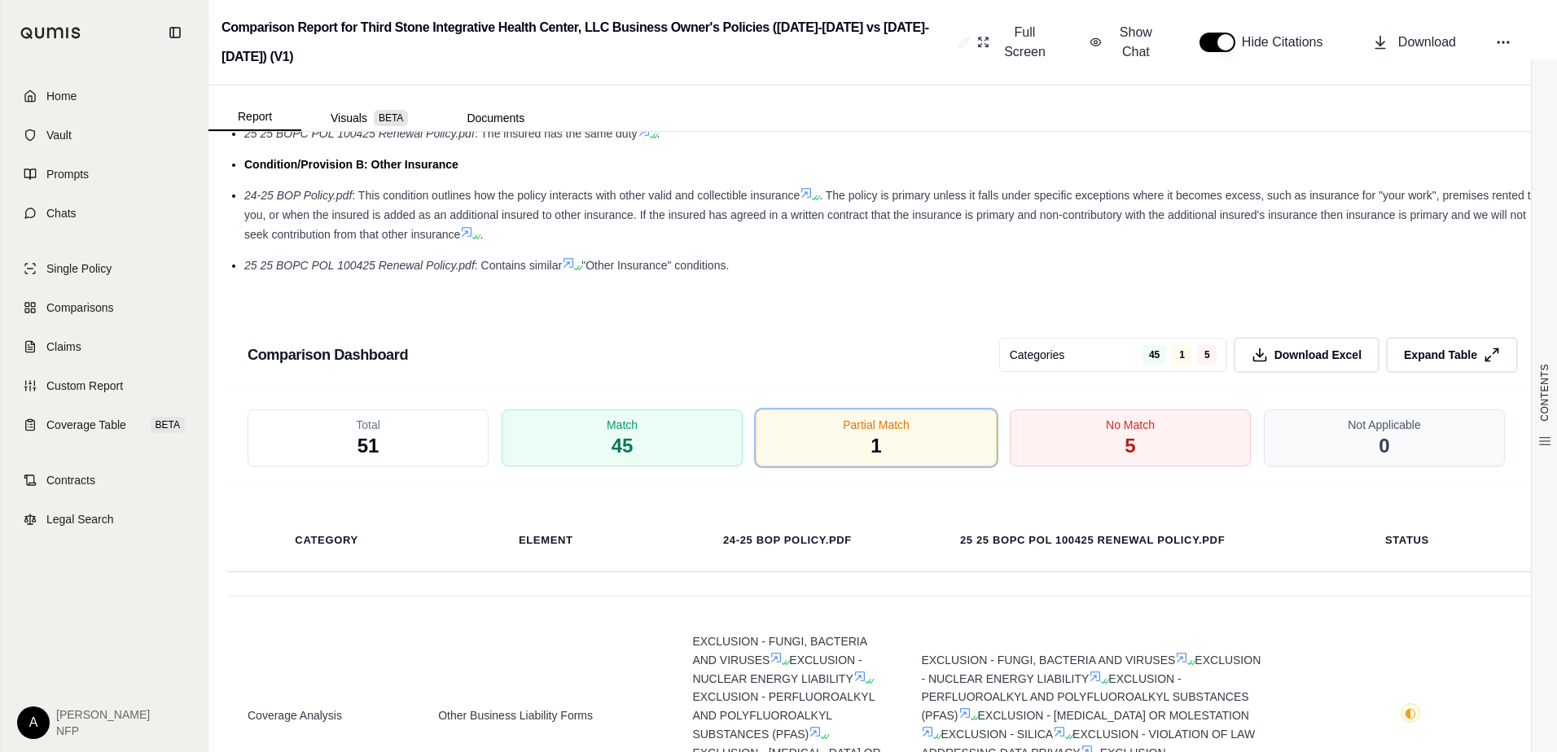
scroll to position [2807, 0]
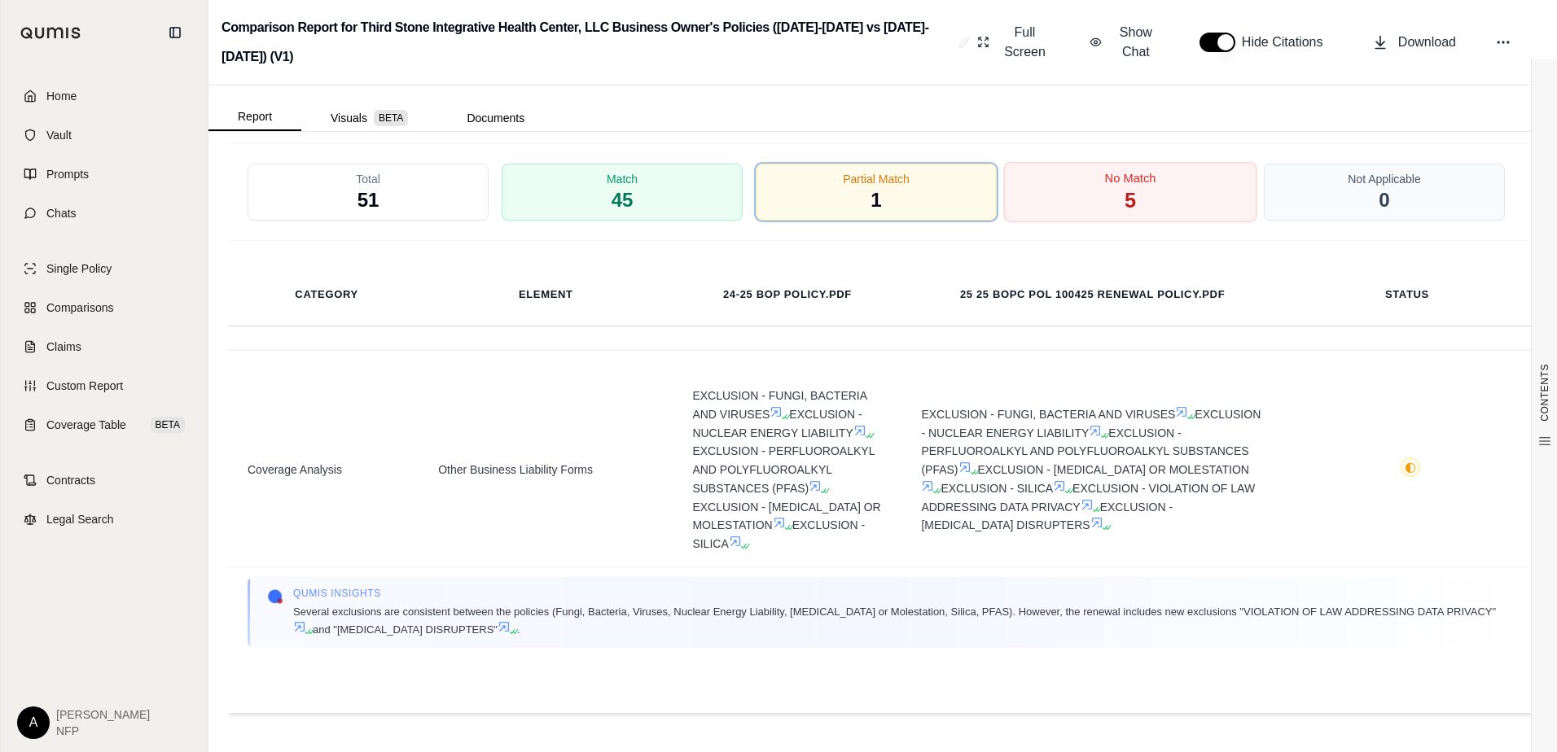
click at [1078, 176] on div "No Match 5" at bounding box center [1130, 192] width 253 height 60
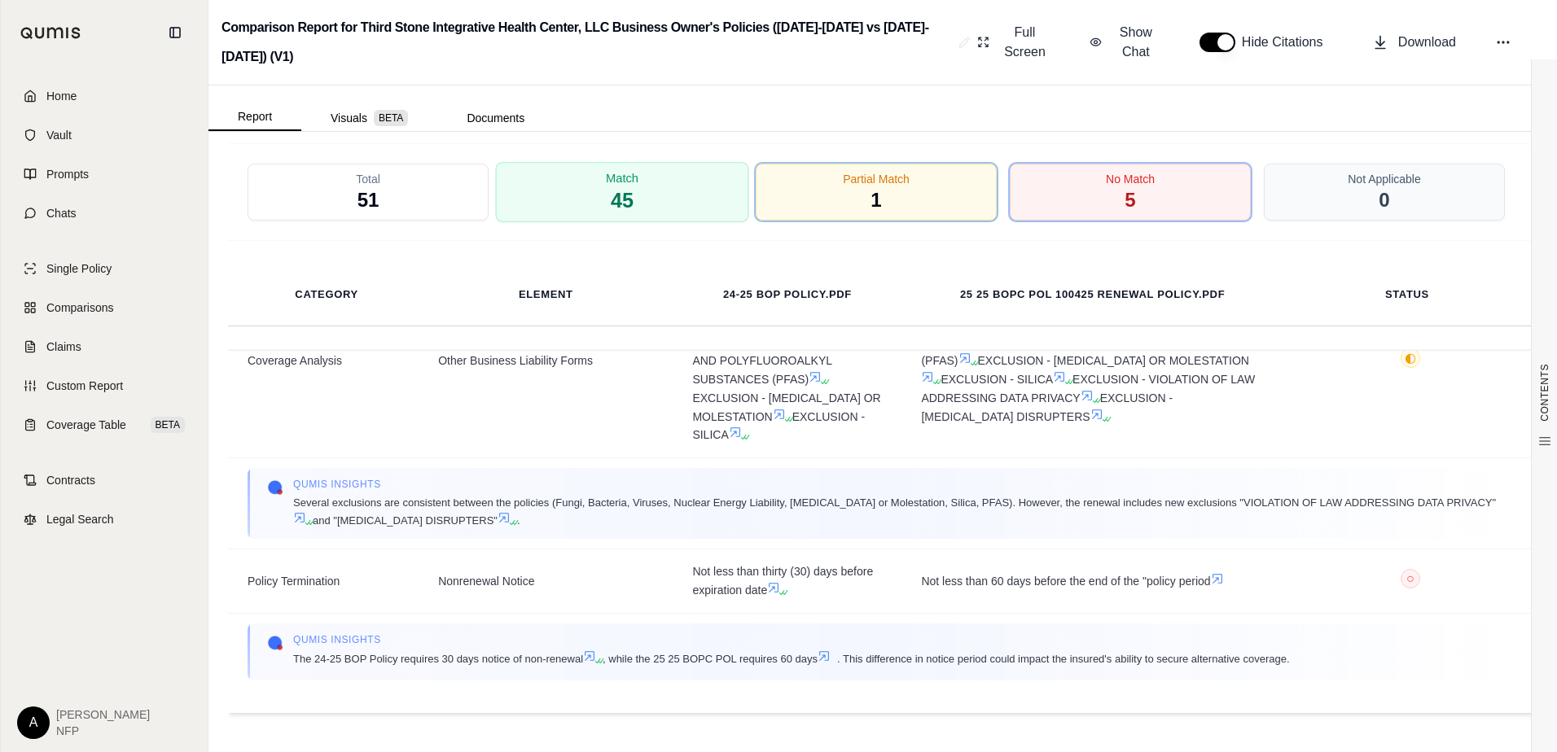
click at [634, 197] on div "Match 45" at bounding box center [622, 192] width 253 height 60
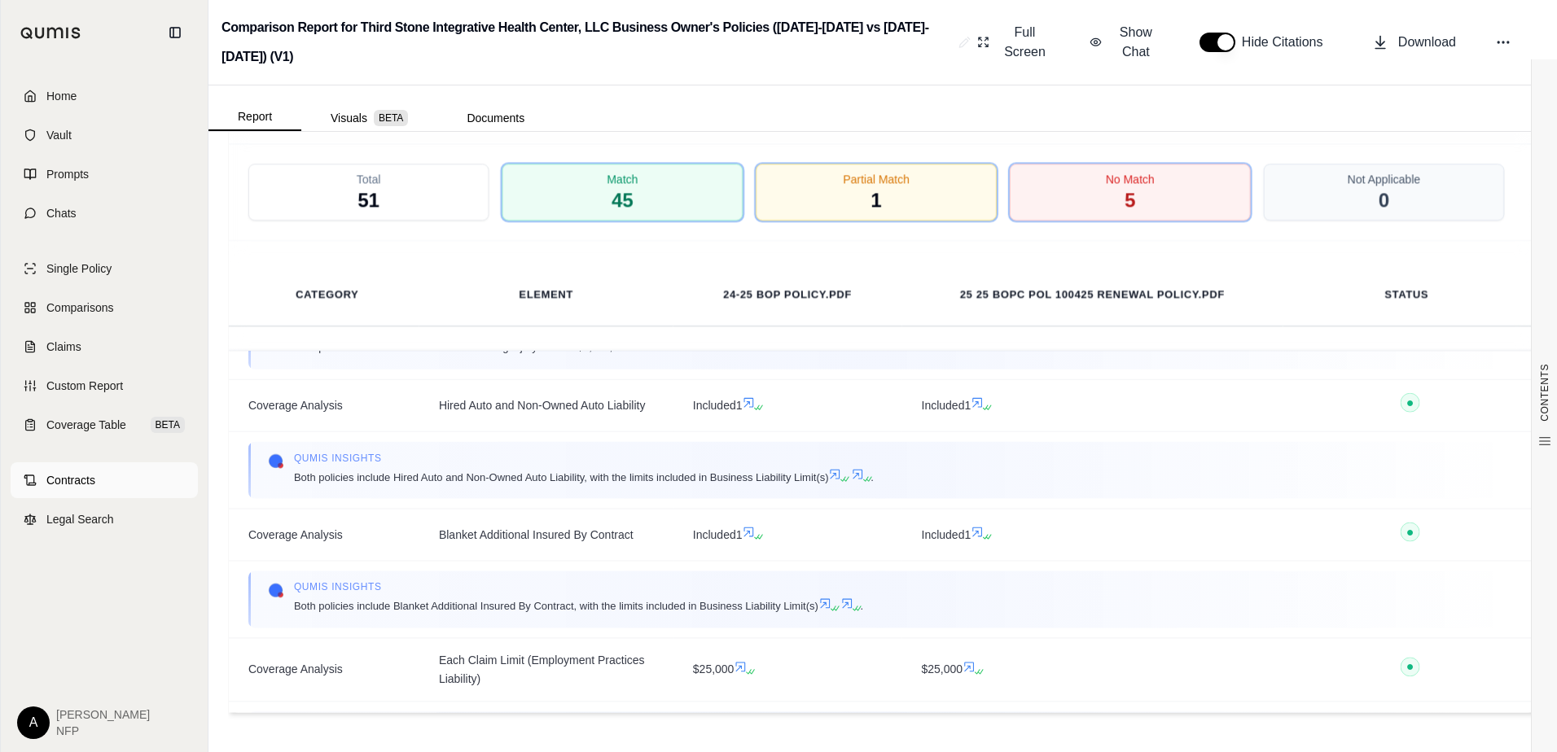
scroll to position [1848, 0]
